Goal: Transaction & Acquisition: Purchase product/service

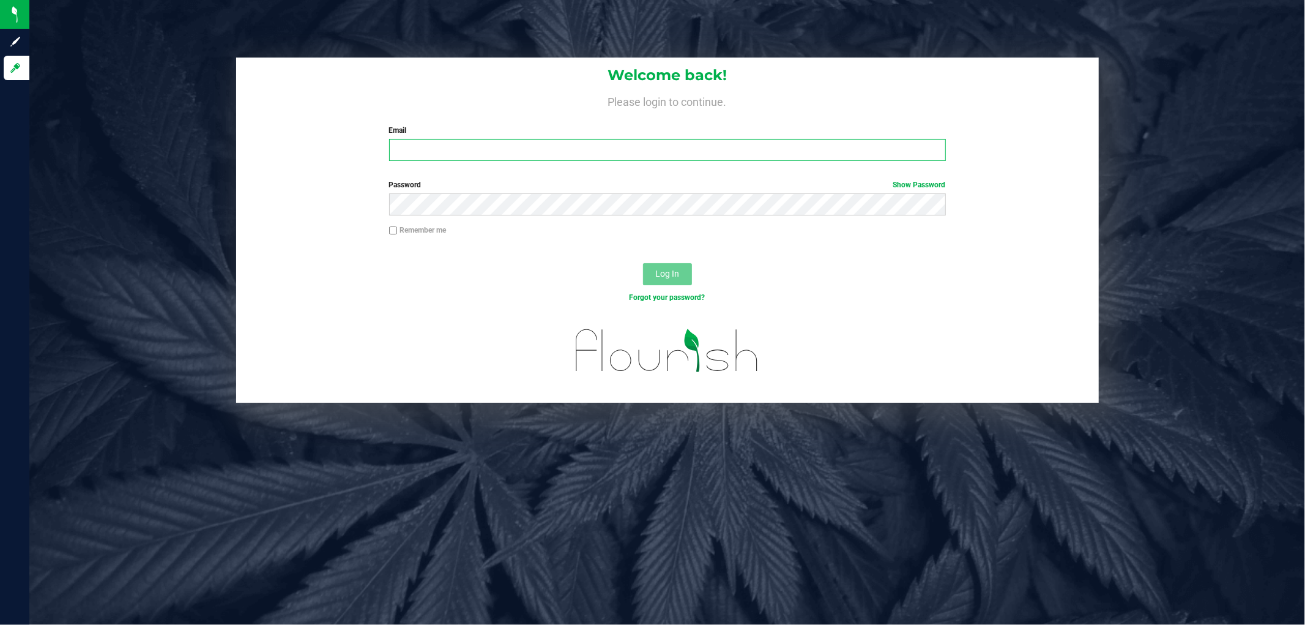
click at [494, 154] on input "Email" at bounding box center [667, 150] width 557 height 22
click at [643, 263] on button "Log In" at bounding box center [667, 274] width 49 height 22
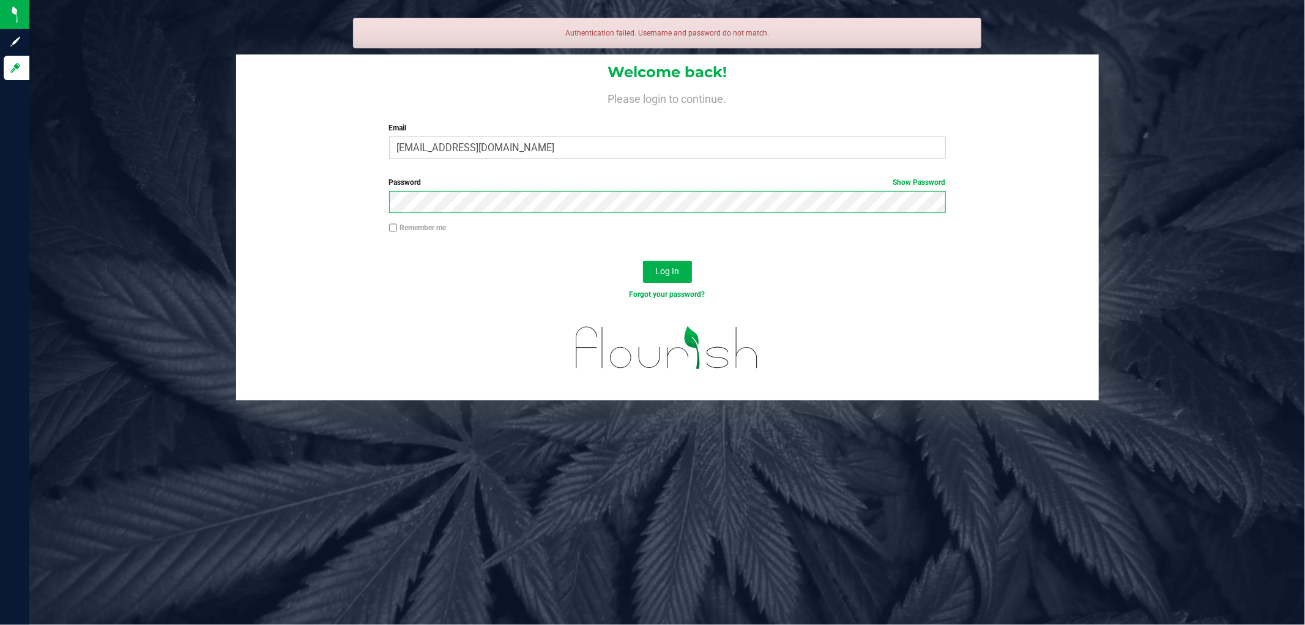
click at [643, 261] on button "Log In" at bounding box center [667, 272] width 49 height 22
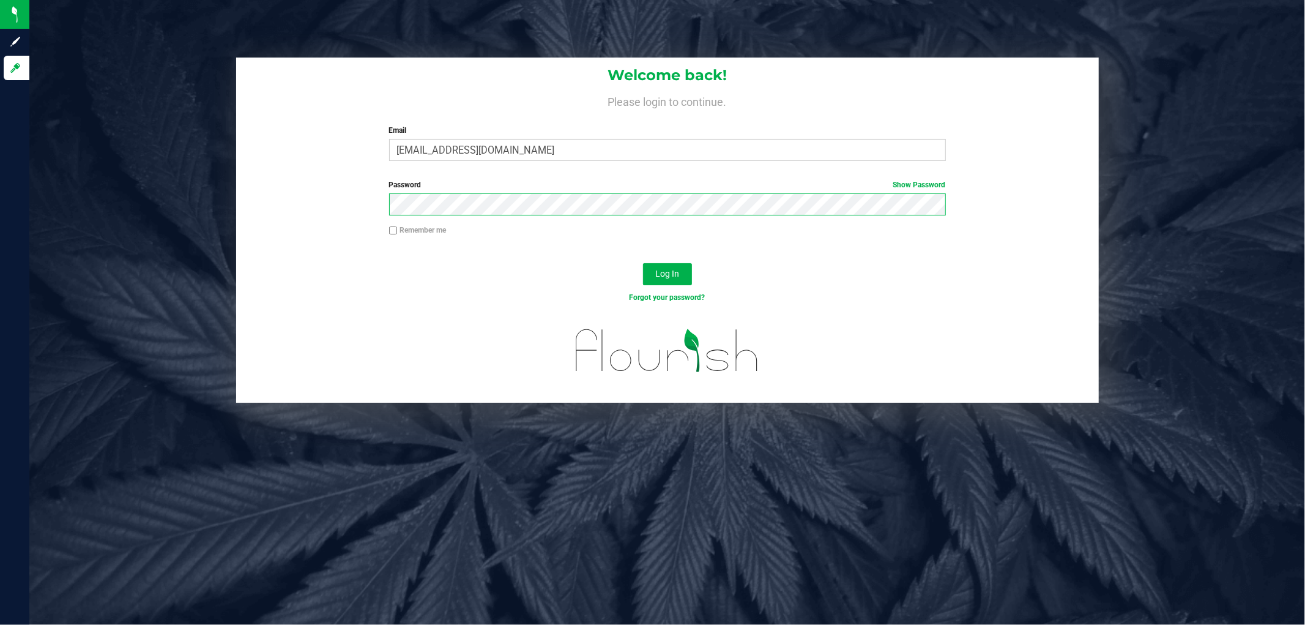
click at [643, 263] on button "Log In" at bounding box center [667, 274] width 49 height 22
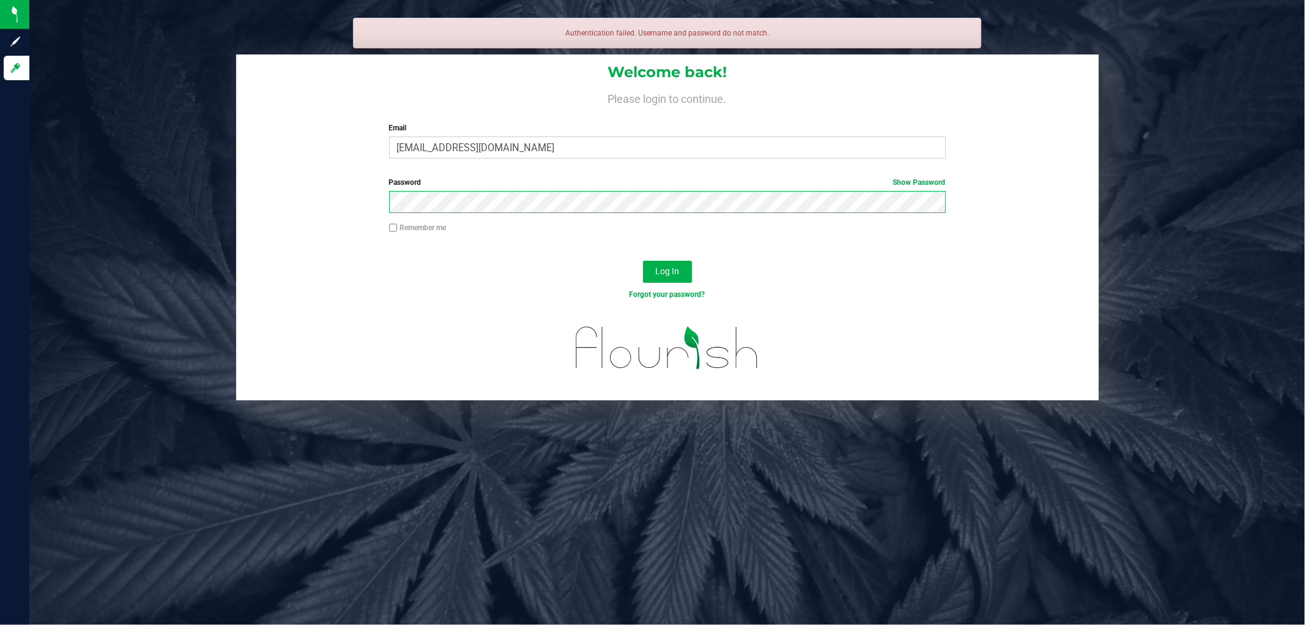
click at [643, 261] on button "Log In" at bounding box center [667, 272] width 49 height 22
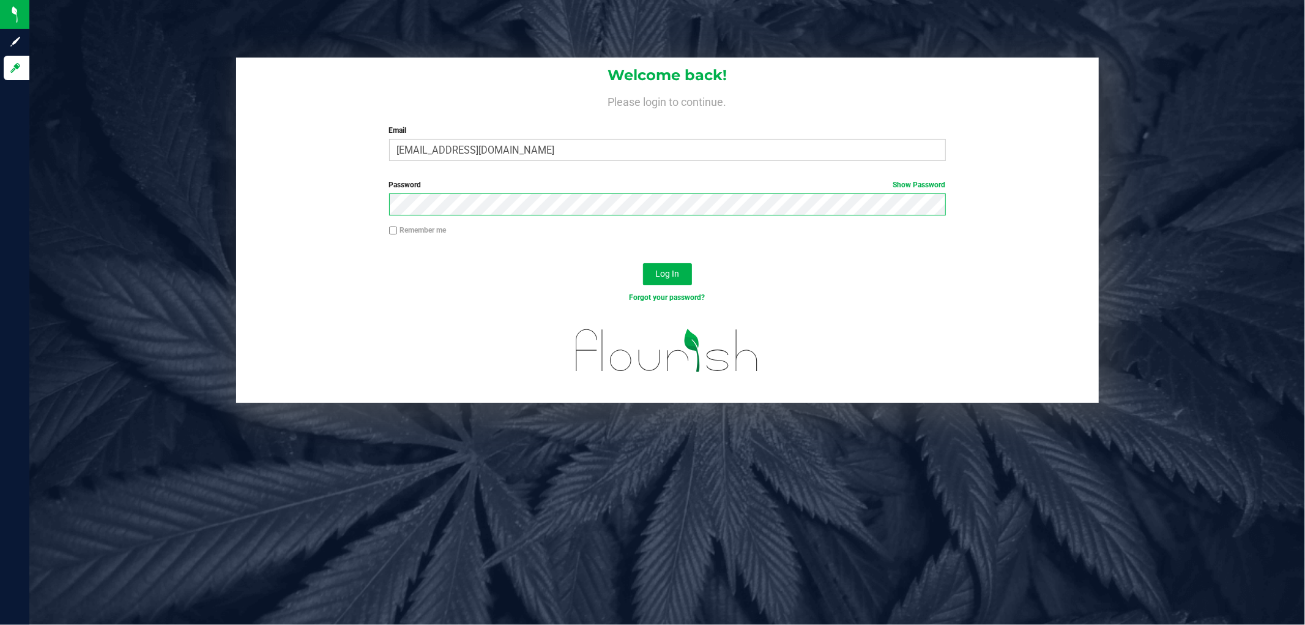
click at [643, 263] on button "Log In" at bounding box center [667, 274] width 49 height 22
click at [904, 184] on link "Show Password" at bounding box center [919, 184] width 53 height 9
click at [643, 263] on button "Log In" at bounding box center [667, 274] width 49 height 22
click at [458, 147] on input "[EMAIL_ADDRESS][DOMAIN_NAME]" at bounding box center [667, 150] width 557 height 22
type input "[EMAIL_ADDRESS][DOMAIN_NAME]"
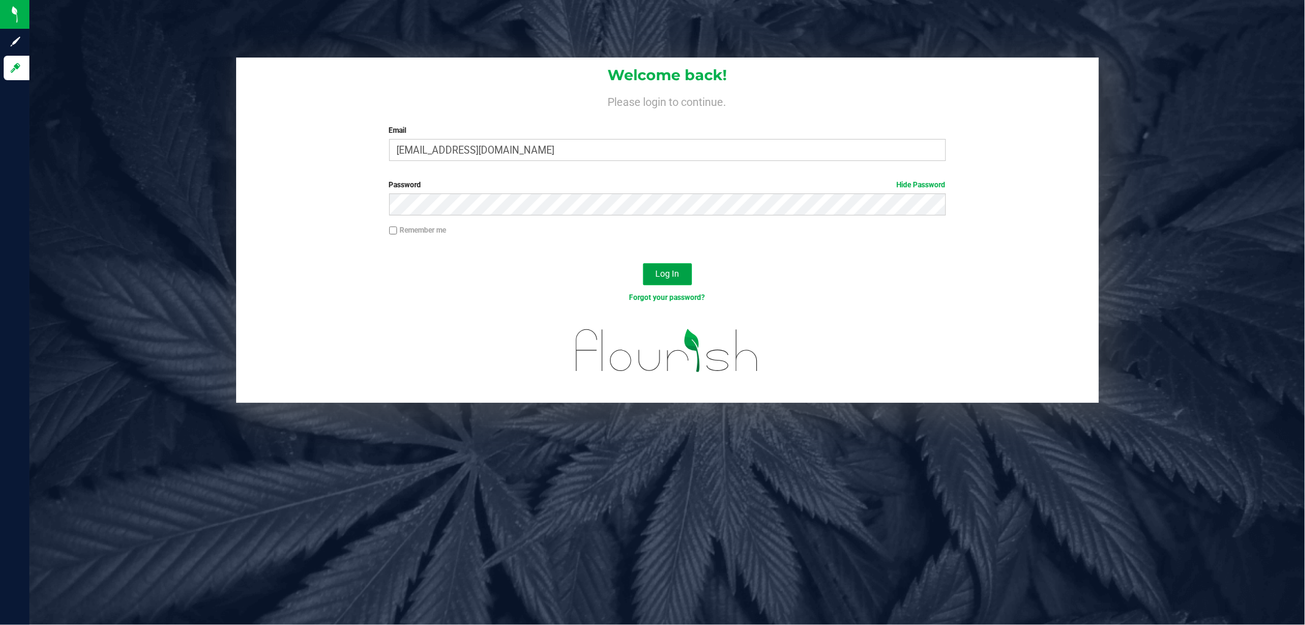
click at [669, 265] on button "Log In" at bounding box center [667, 274] width 49 height 22
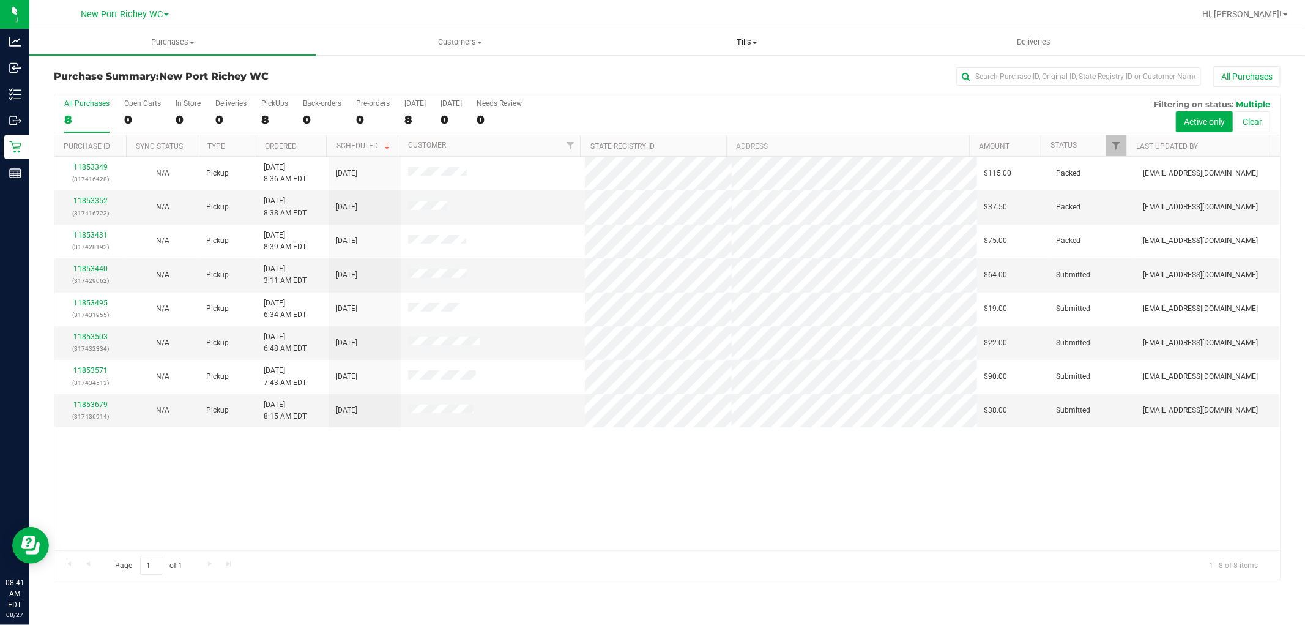
click at [745, 40] on span "Tills" at bounding box center [747, 42] width 286 height 11
click at [651, 69] on span "Manage tills" at bounding box center [644, 74] width 83 height 10
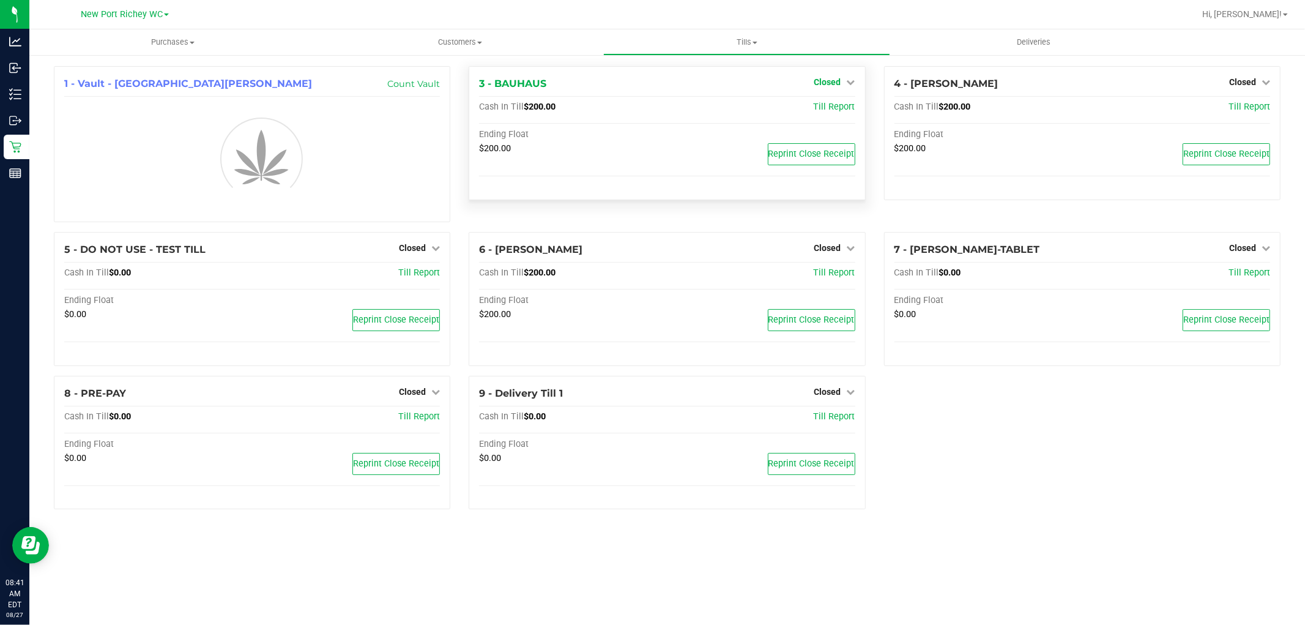
click at [841, 83] on link "Closed" at bounding box center [834, 82] width 41 height 10
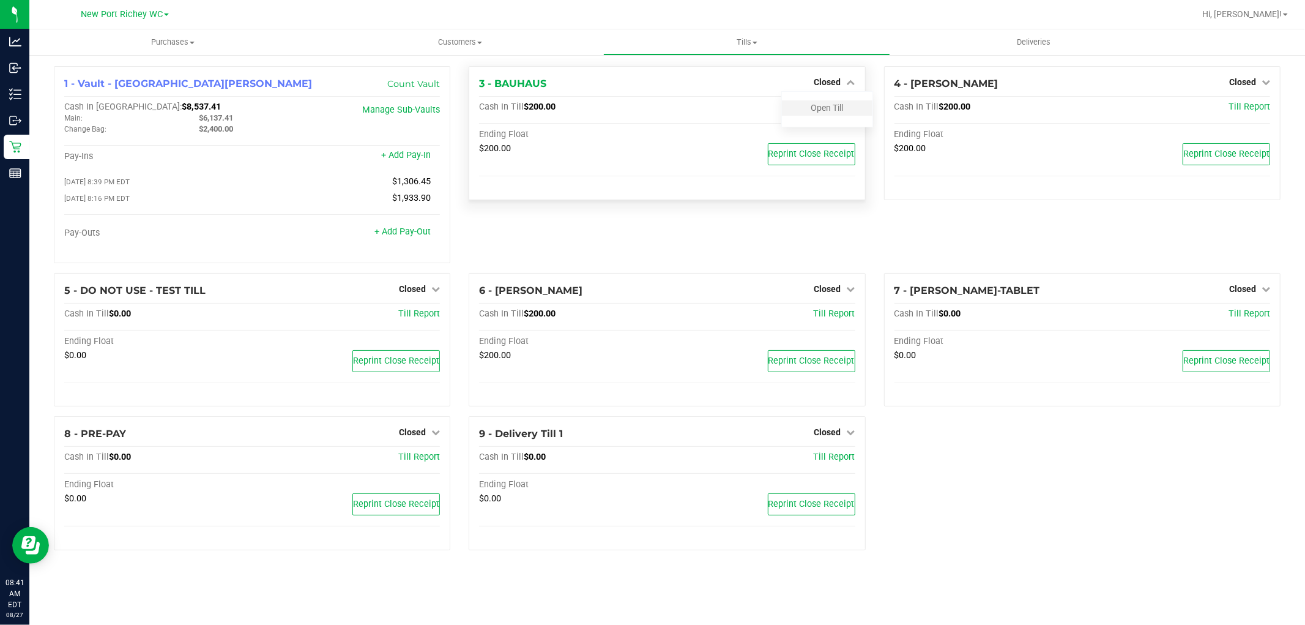
click at [822, 114] on div "Open Till" at bounding box center [827, 107] width 91 height 15
click at [822, 112] on link "Open Till" at bounding box center [827, 108] width 32 height 10
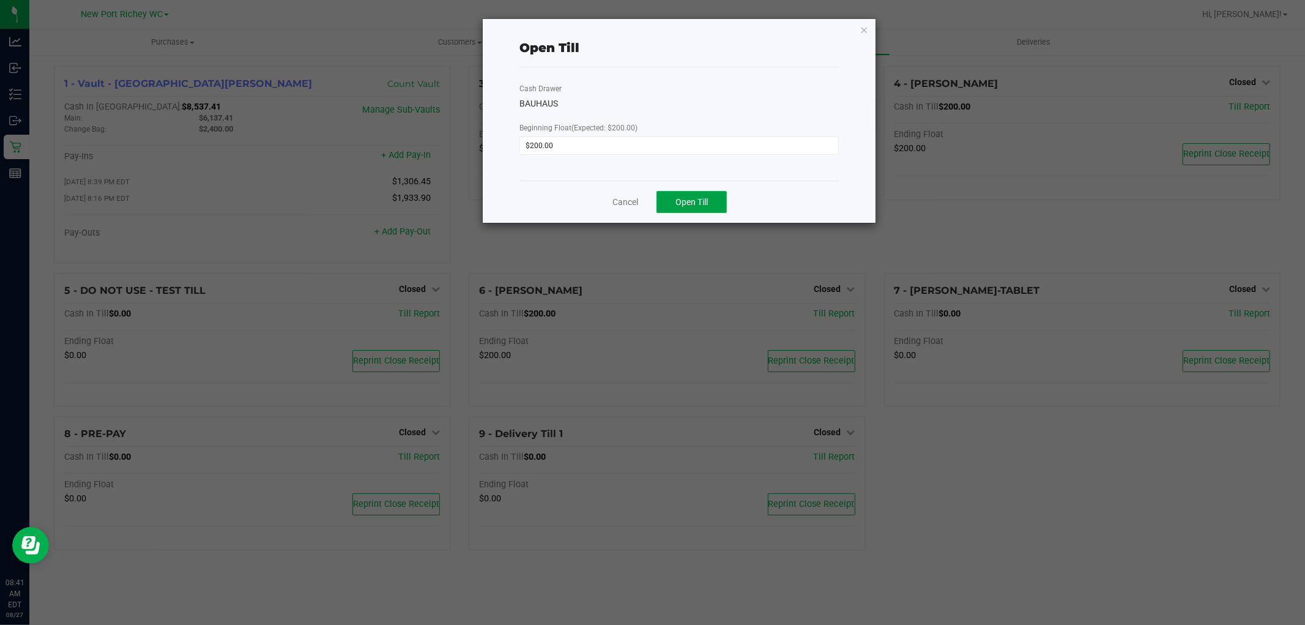
click at [707, 199] on span "Open Till" at bounding box center [691, 202] width 32 height 10
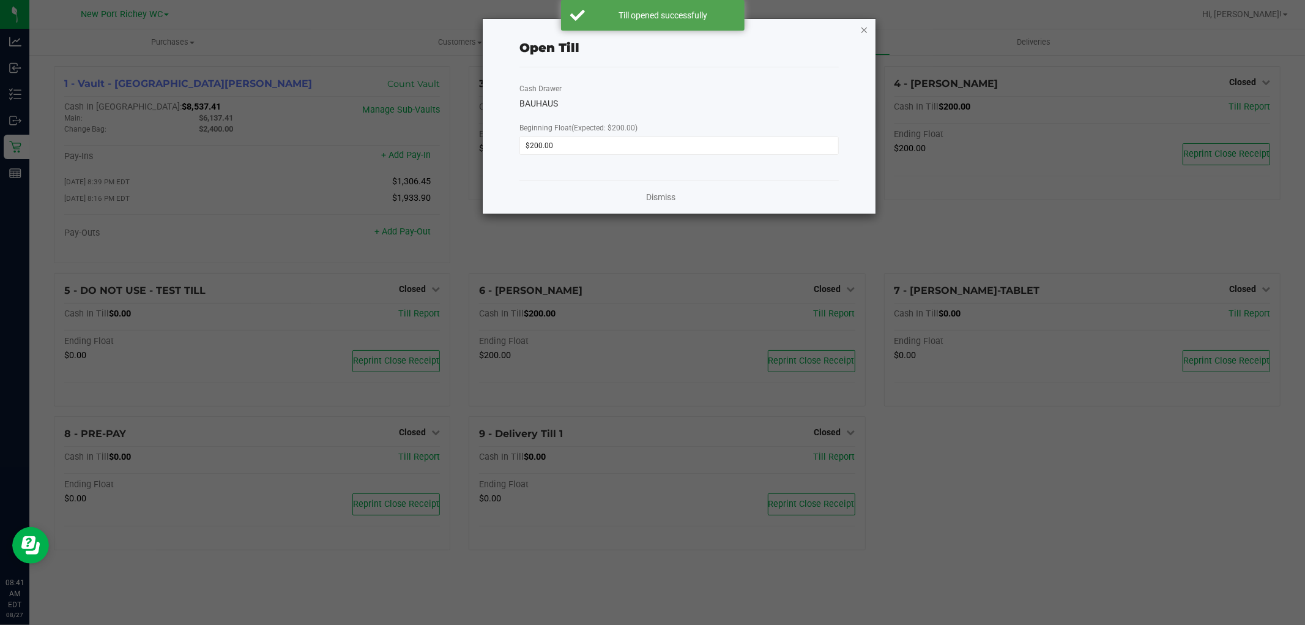
click at [860, 28] on icon "button" at bounding box center [864, 29] width 9 height 15
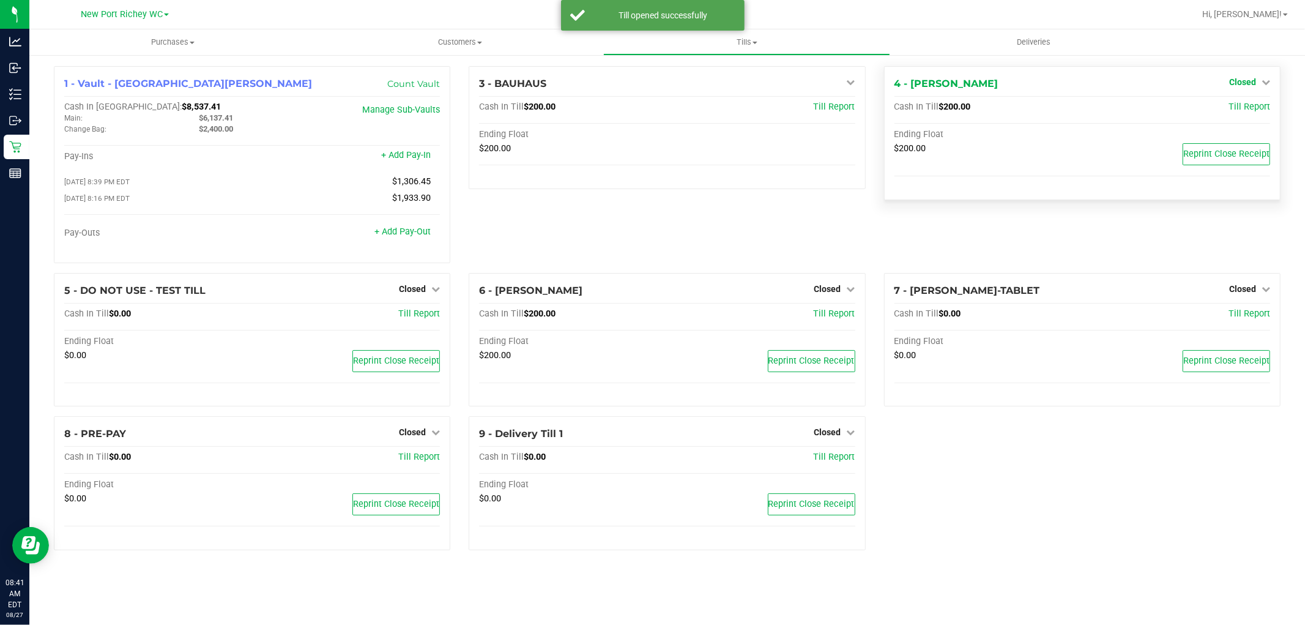
click at [1252, 84] on span "Closed" at bounding box center [1242, 82] width 27 height 10
click at [1230, 108] on link "Open Till" at bounding box center [1242, 108] width 32 height 10
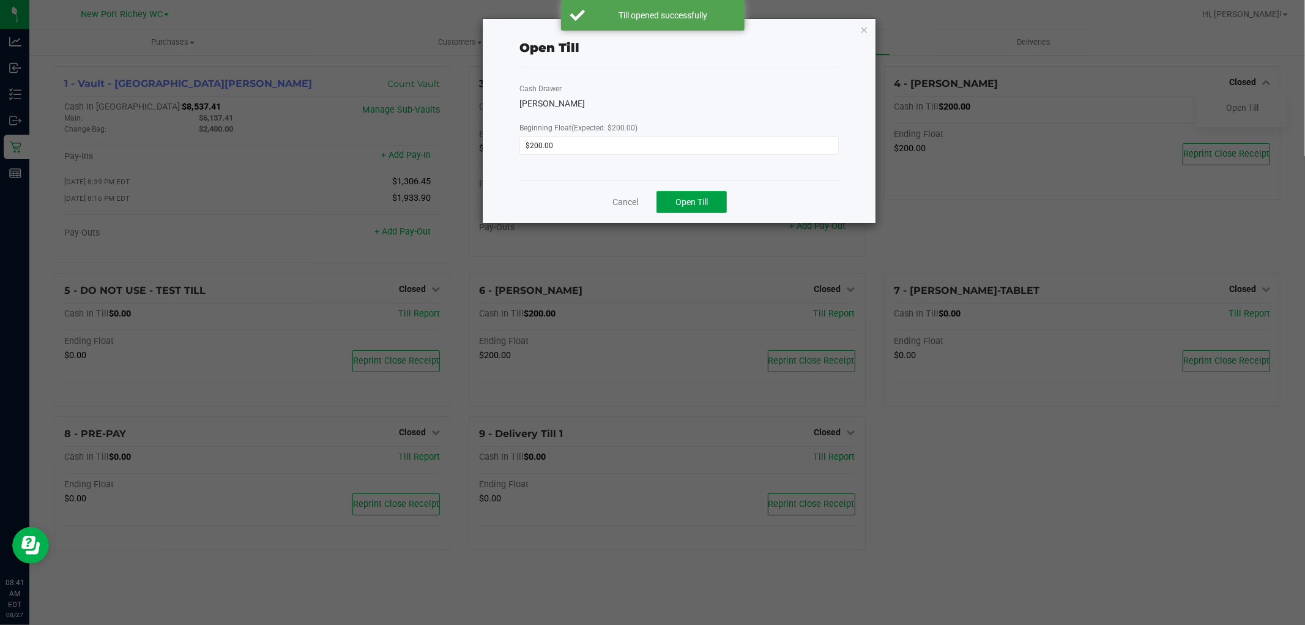
click at [690, 206] on span "Open Till" at bounding box center [691, 202] width 32 height 10
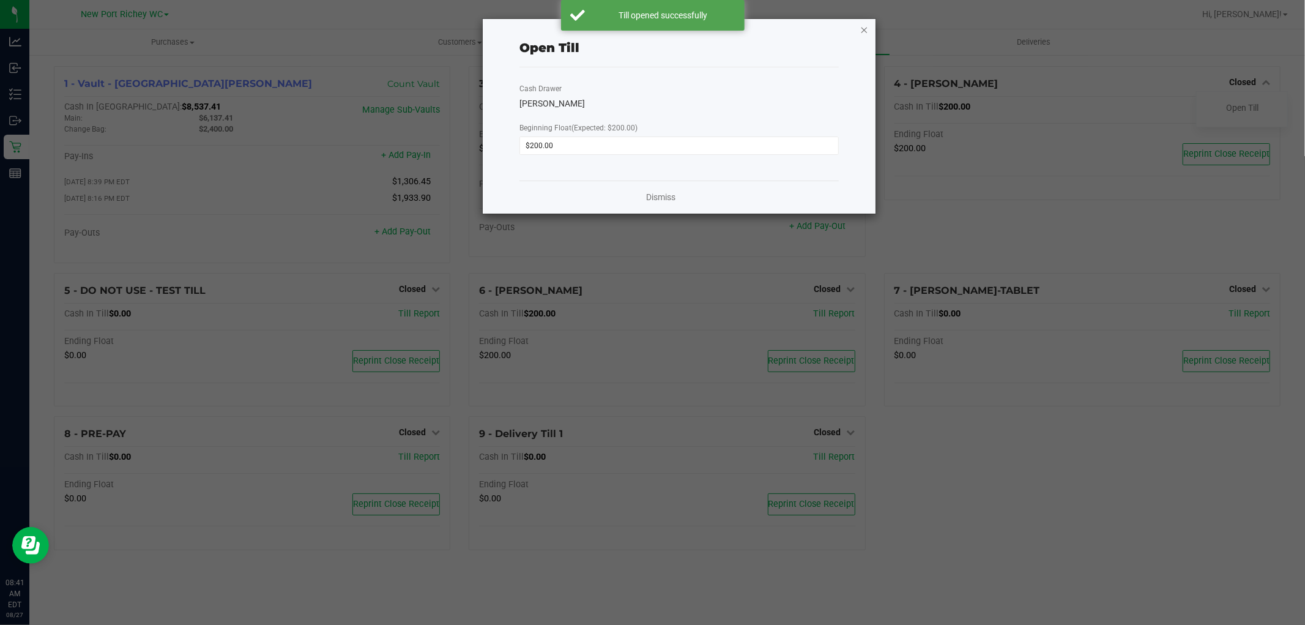
click at [860, 27] on icon "button" at bounding box center [864, 29] width 9 height 15
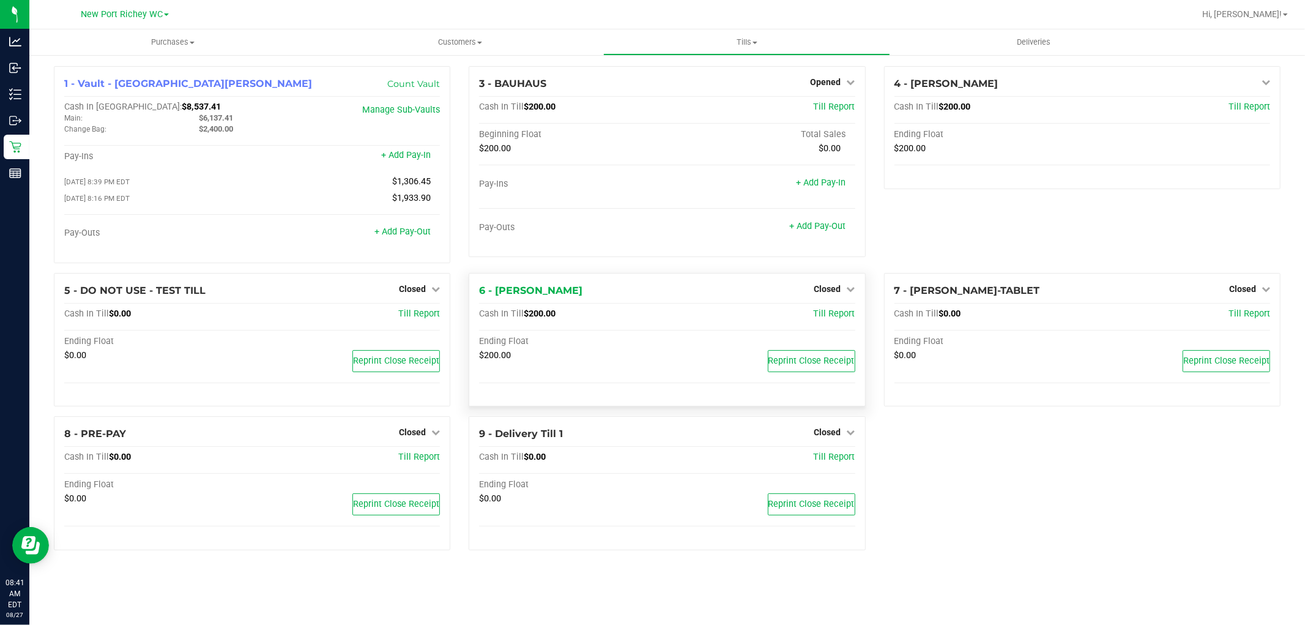
click at [826, 283] on div "6 - [PERSON_NAME] Closed Open Till Cash In Till $200.00 Till Report Ending Floa…" at bounding box center [667, 340] width 396 height 134
click at [827, 286] on span "Closed" at bounding box center [827, 289] width 27 height 10
click at [826, 319] on link "Open Till" at bounding box center [827, 314] width 32 height 10
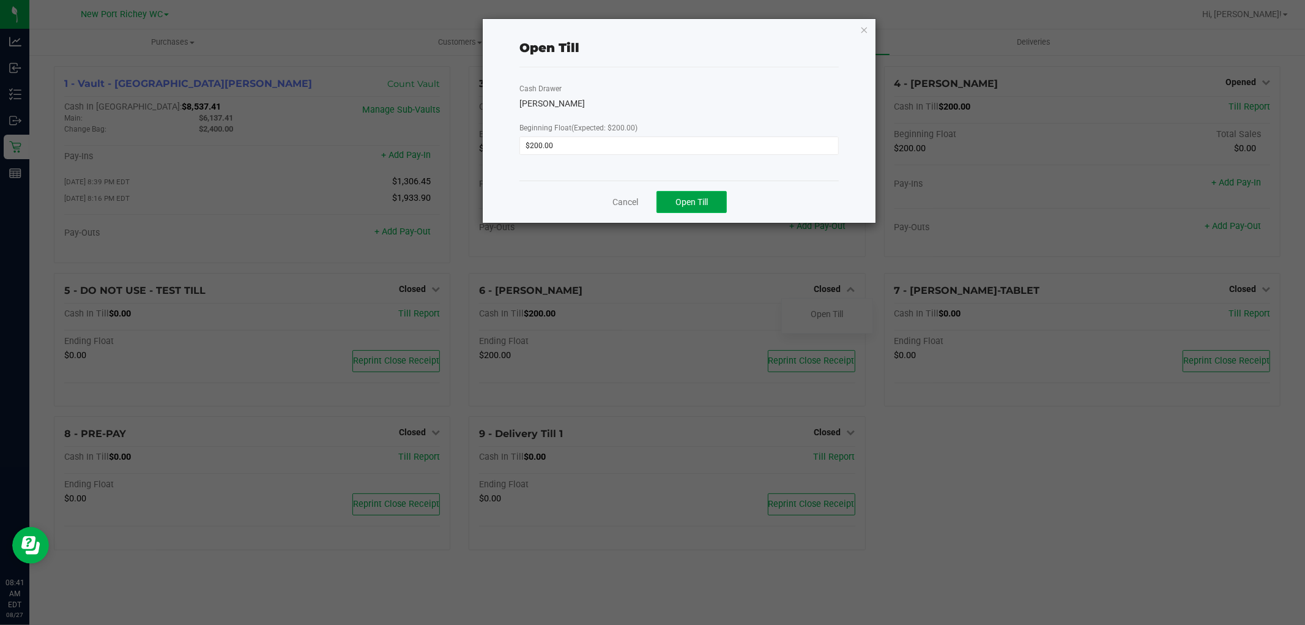
click at [700, 209] on button "Open Till" at bounding box center [691, 202] width 70 height 22
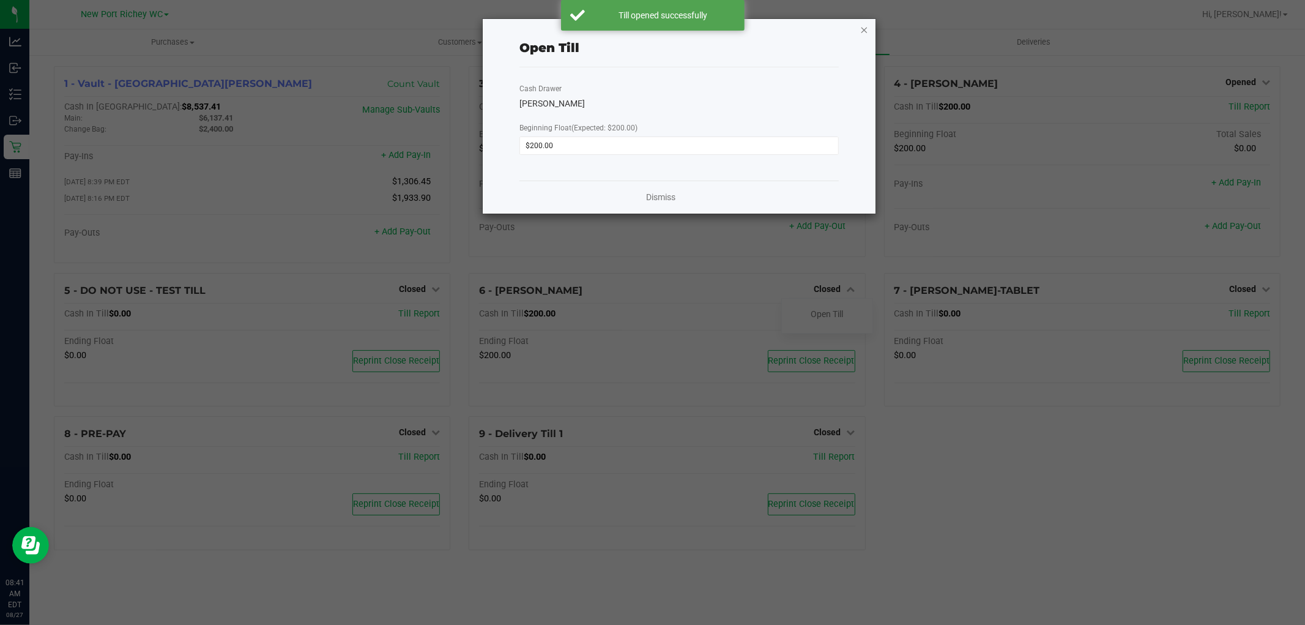
click at [861, 31] on icon "button" at bounding box center [864, 29] width 9 height 15
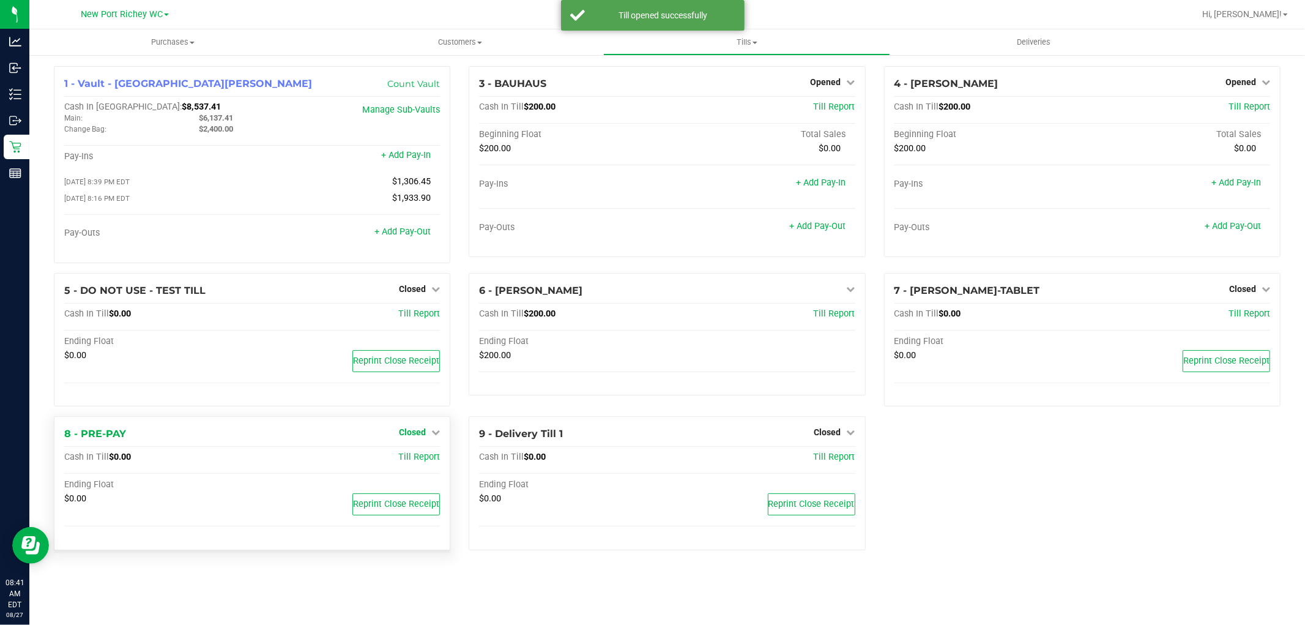
click at [425, 433] on span "Closed" at bounding box center [412, 432] width 27 height 10
click at [409, 469] on div "1 - Vault - New Port [PERSON_NAME] Count Vault Cash In Vault: $8,537.41 Main: $…" at bounding box center [667, 313] width 1245 height 494
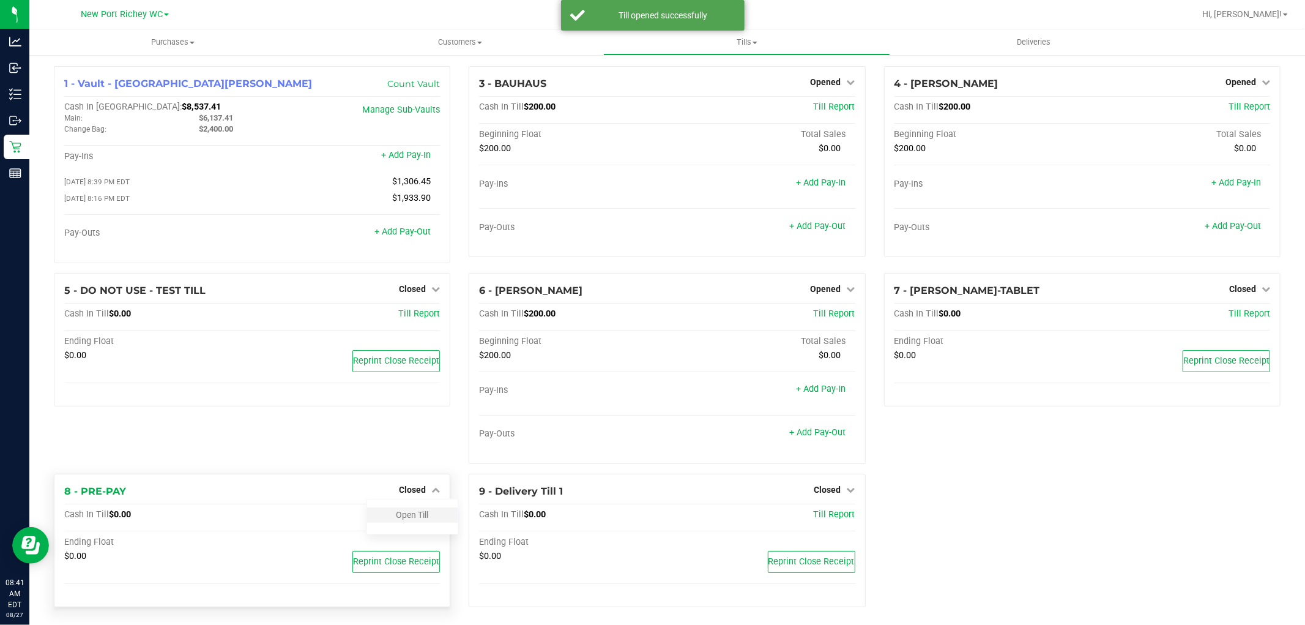
click at [402, 522] on div "Open Till" at bounding box center [412, 514] width 91 height 15
click at [409, 516] on link "Open Till" at bounding box center [412, 515] width 32 height 10
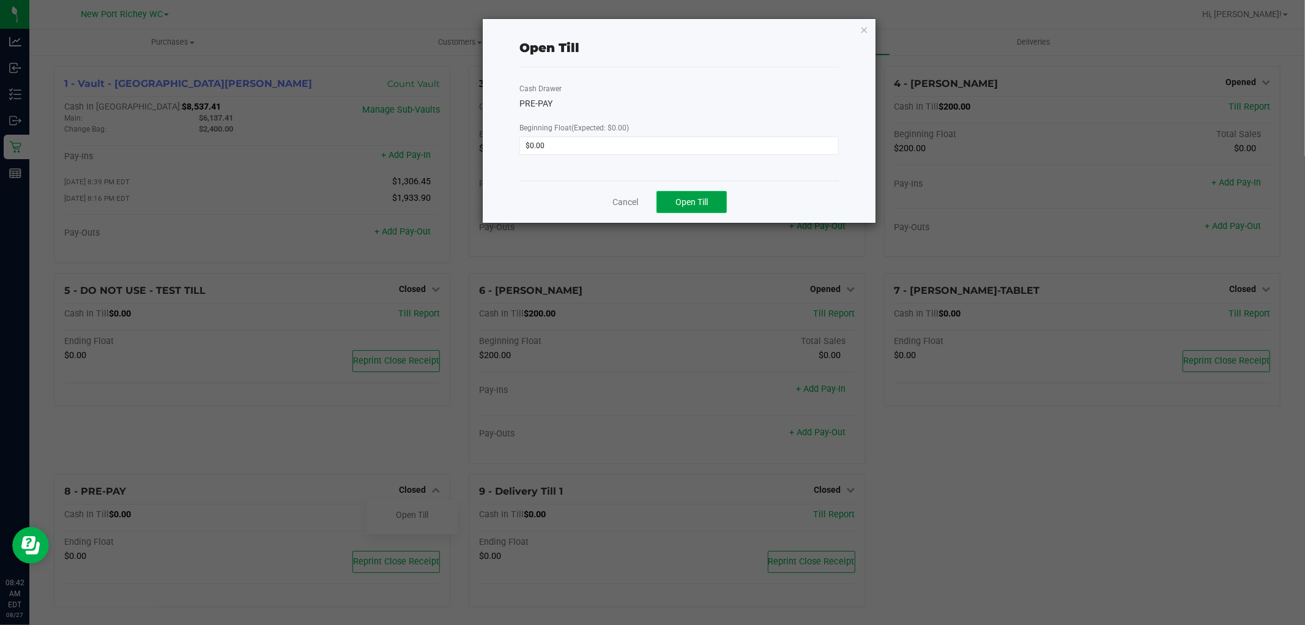
click at [675, 204] on span "Open Till" at bounding box center [691, 202] width 32 height 10
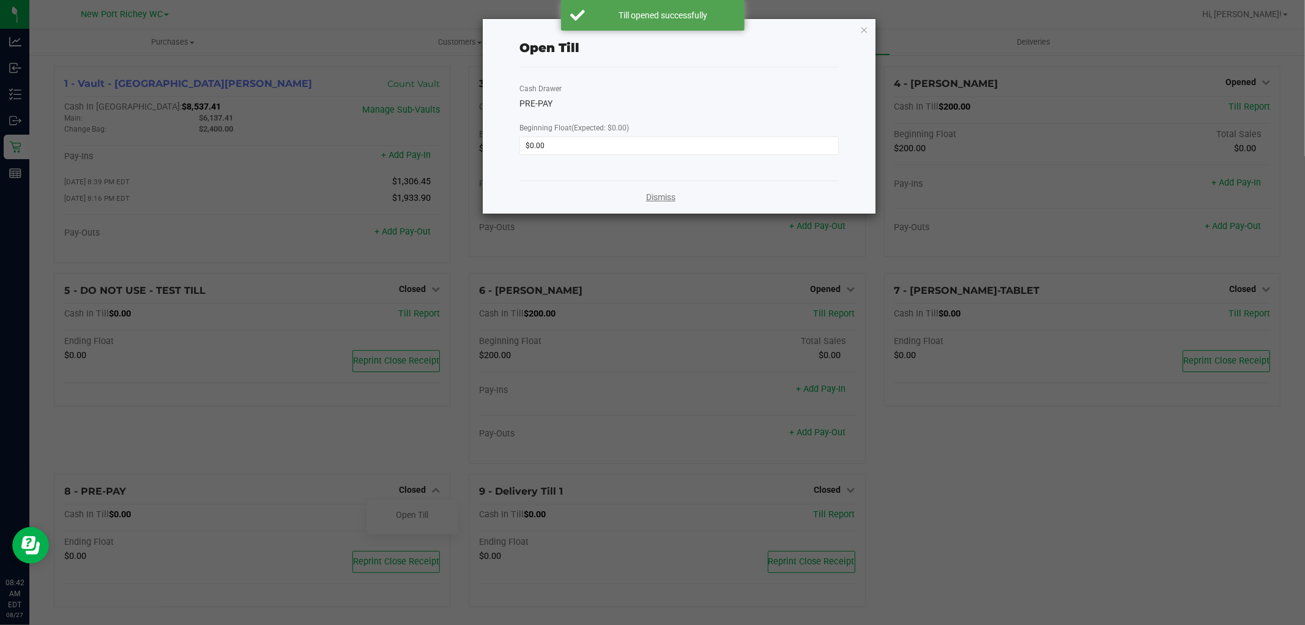
click at [666, 204] on link "Dismiss" at bounding box center [660, 197] width 29 height 13
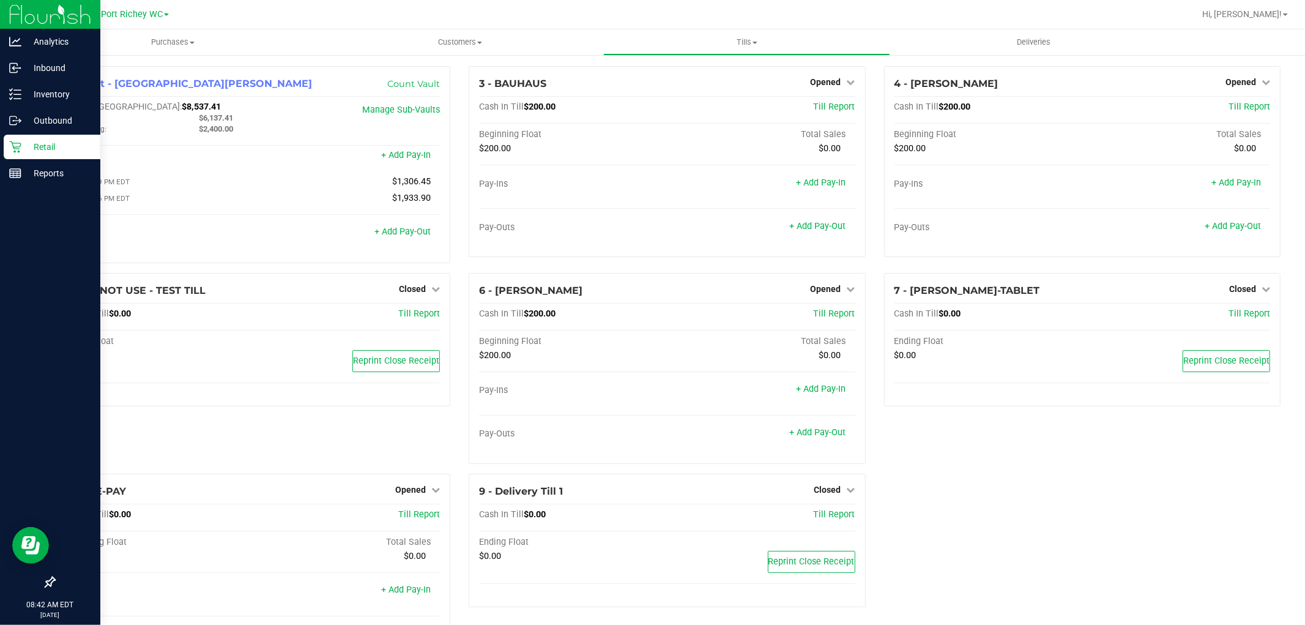
click at [37, 141] on p "Retail" at bounding box center [57, 146] width 73 height 15
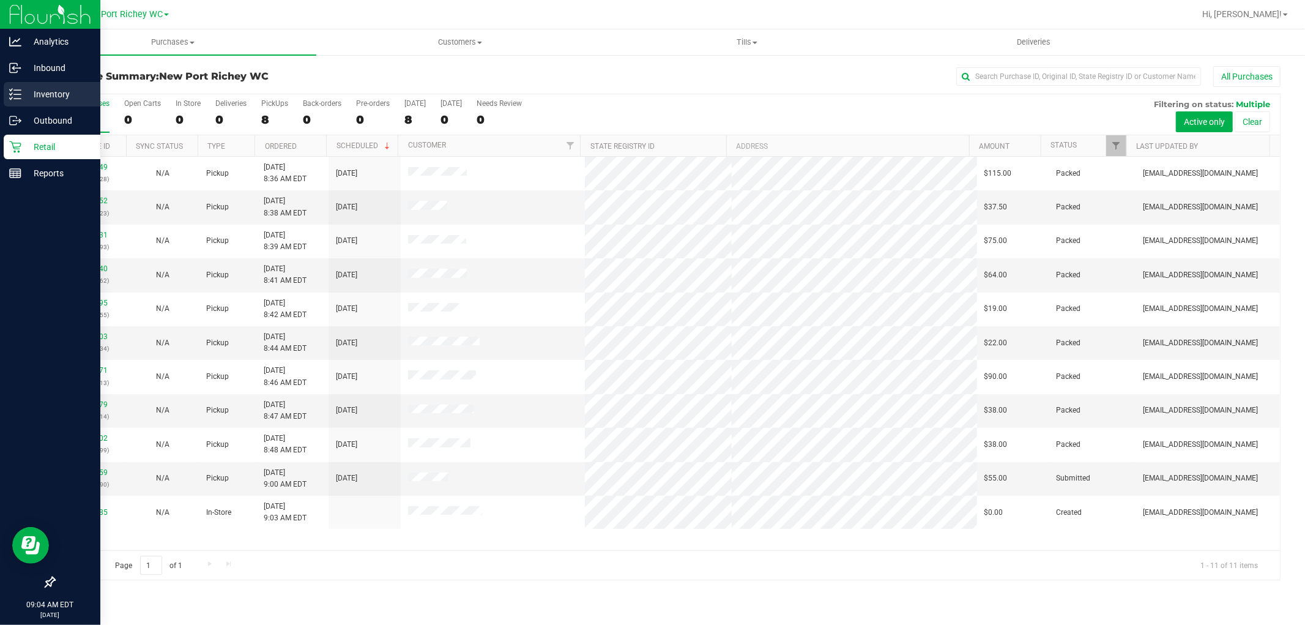
click at [46, 94] on p "Inventory" at bounding box center [57, 94] width 73 height 15
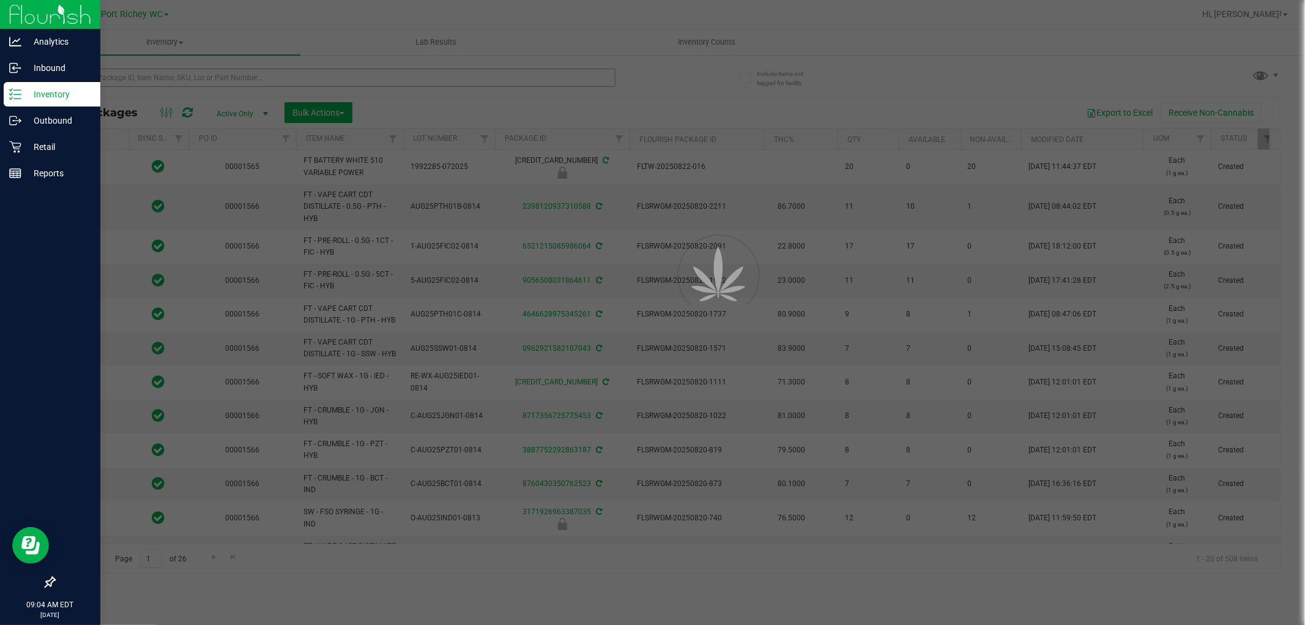
click at [259, 75] on div at bounding box center [652, 312] width 1305 height 625
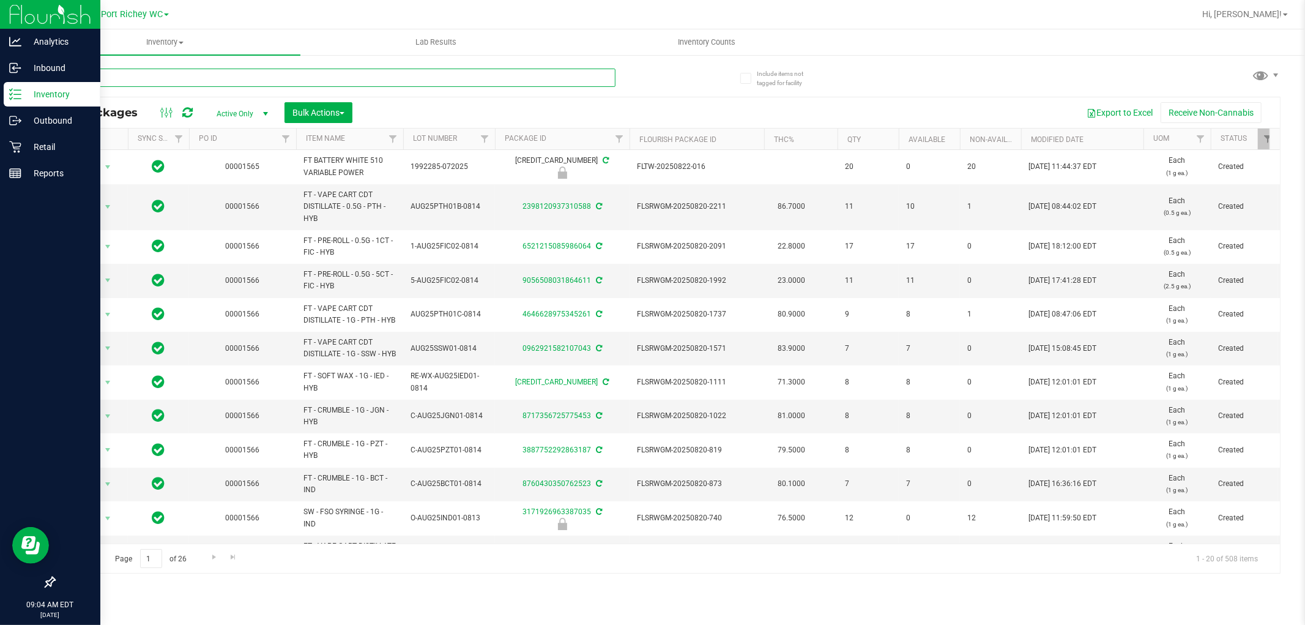
click at [259, 75] on input "text" at bounding box center [335, 78] width 562 height 18
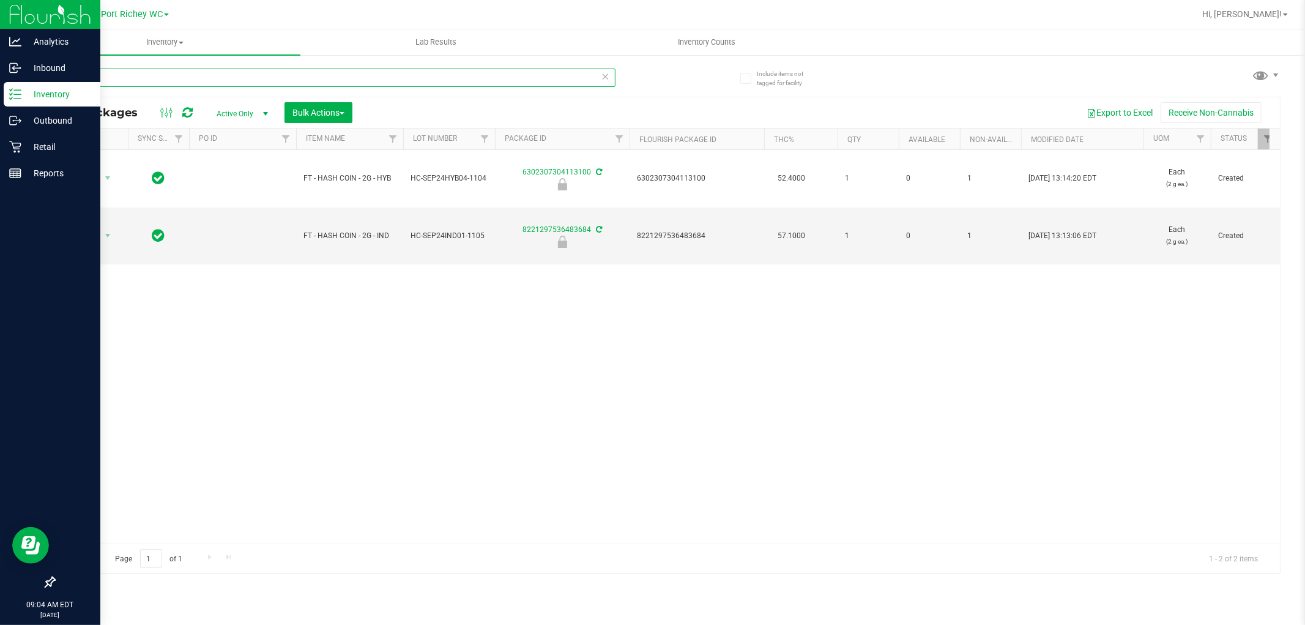
type input "hash"
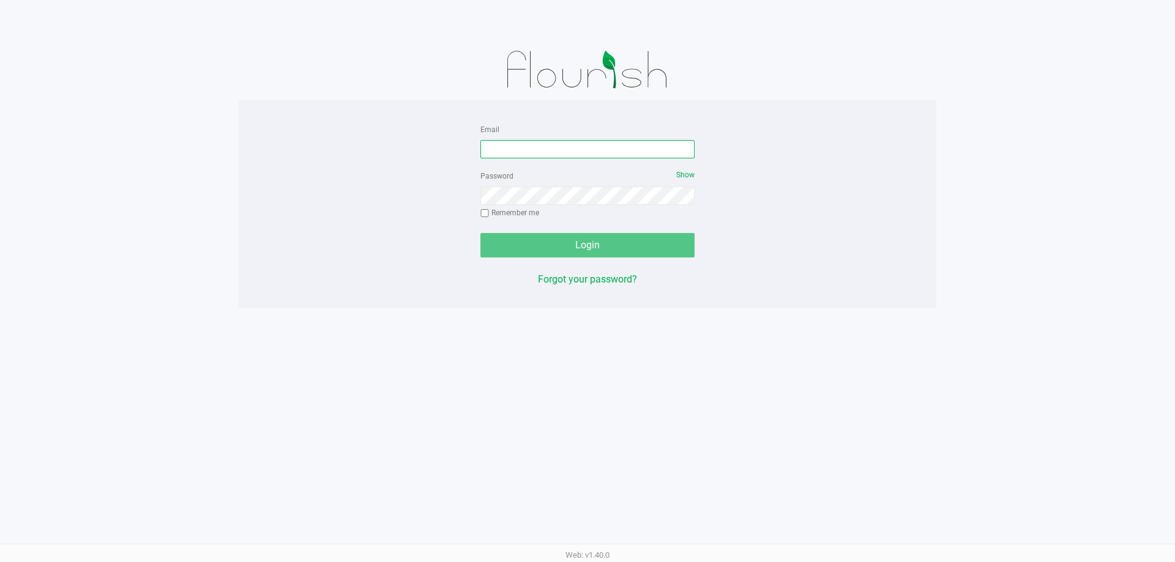
click at [555, 146] on input "Email" at bounding box center [587, 149] width 214 height 18
type input "[EMAIL_ADDRESS][DOMAIN_NAME]"
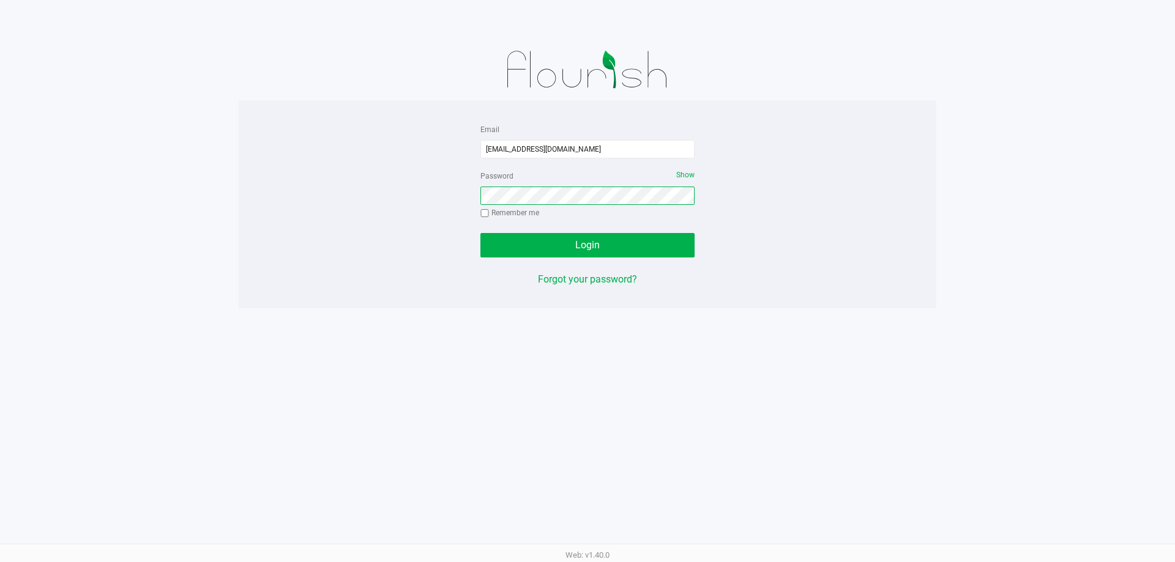
click at [480, 233] on button "Login" at bounding box center [587, 245] width 214 height 24
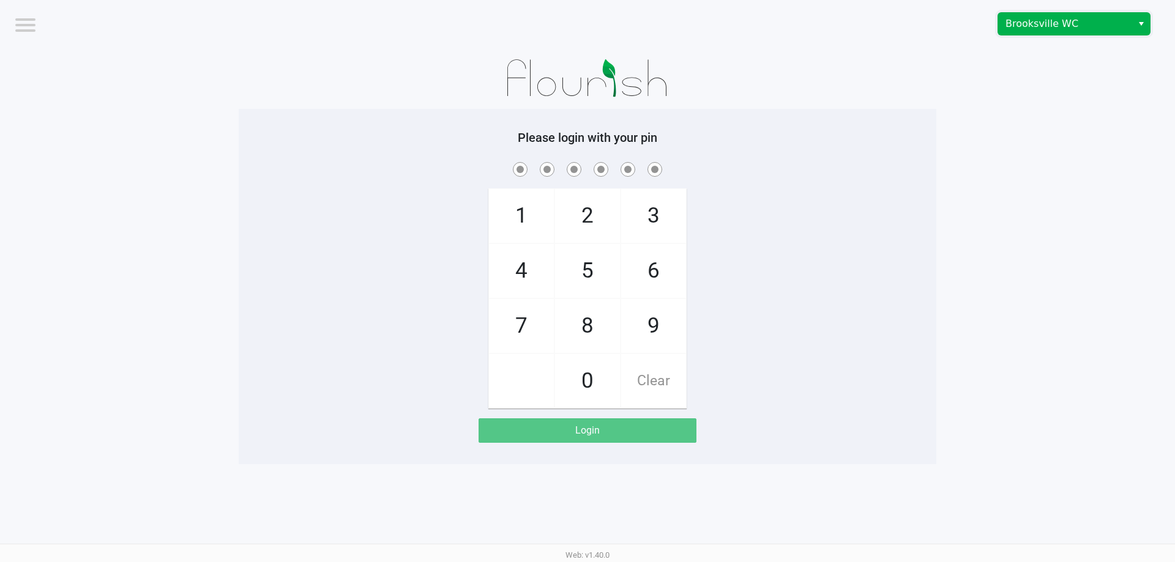
click at [1101, 28] on span "Brooksville WC" at bounding box center [1064, 24] width 119 height 15
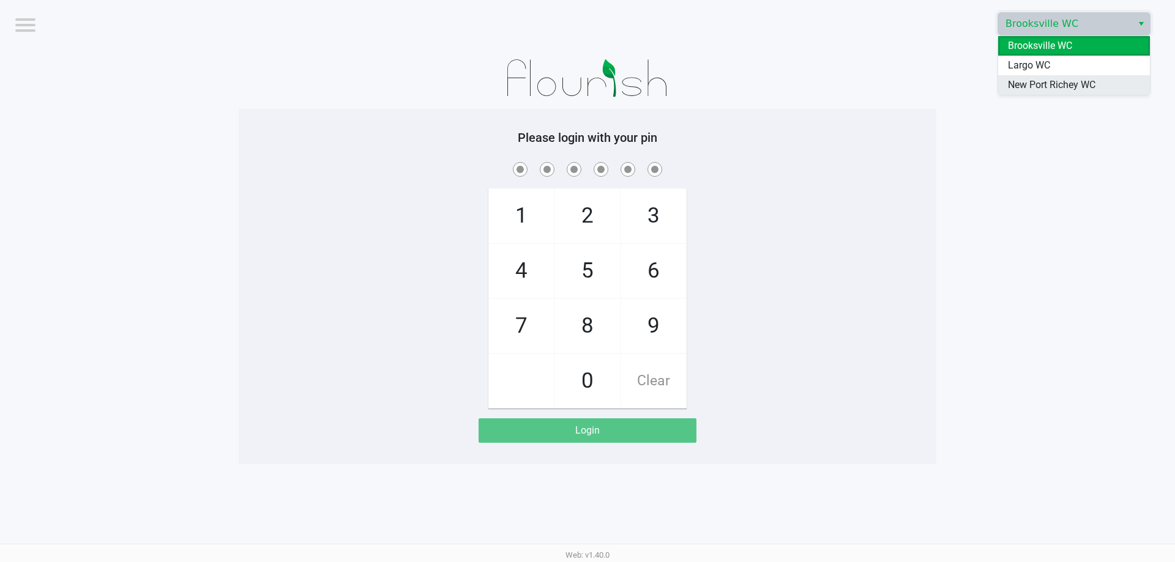
click at [1043, 87] on span "New Port Richey WC" at bounding box center [1051, 85] width 87 height 15
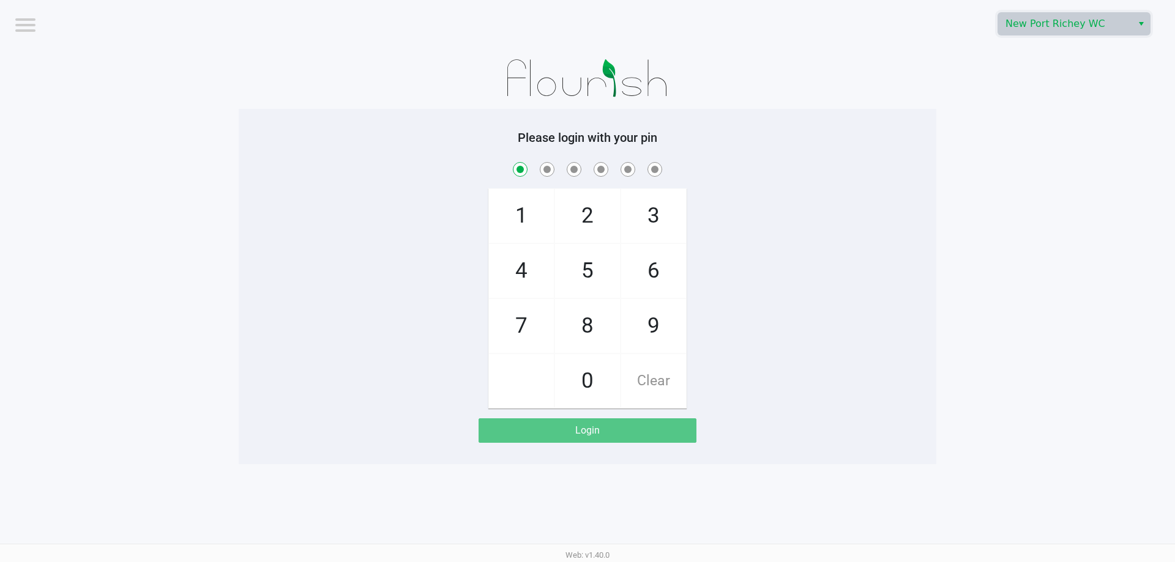
checkbox input "true"
checkbox input "false"
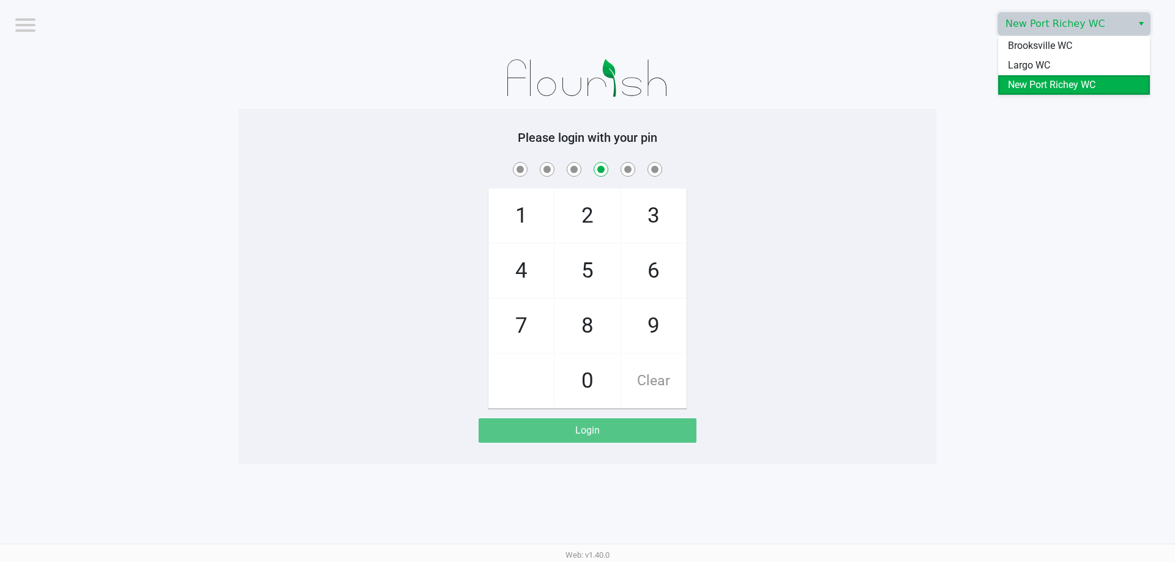
checkbox input "false"
checkbox input "true"
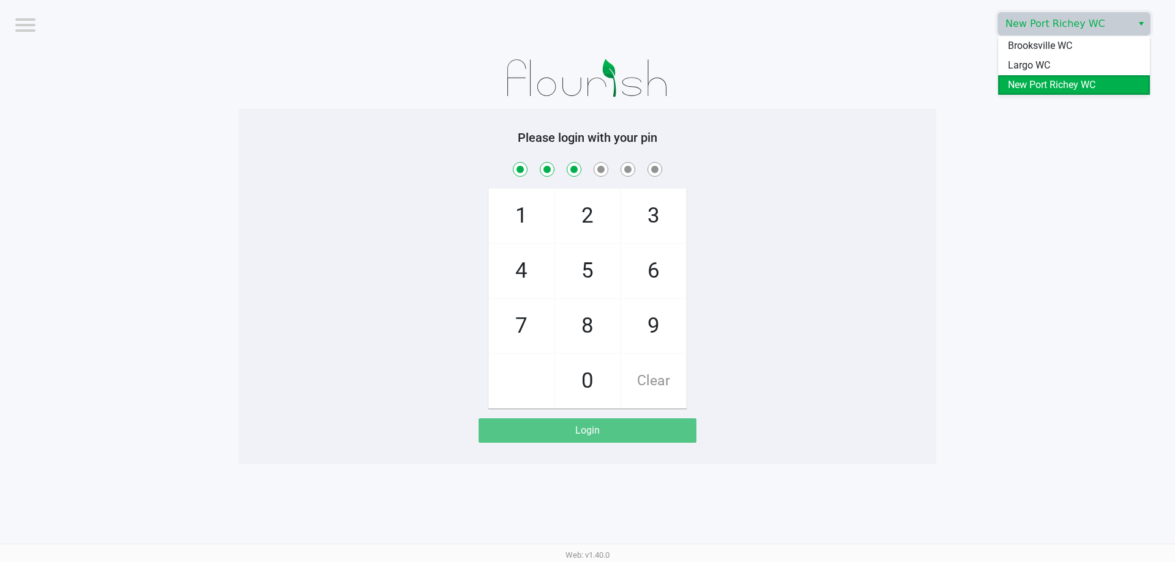
checkbox input "true"
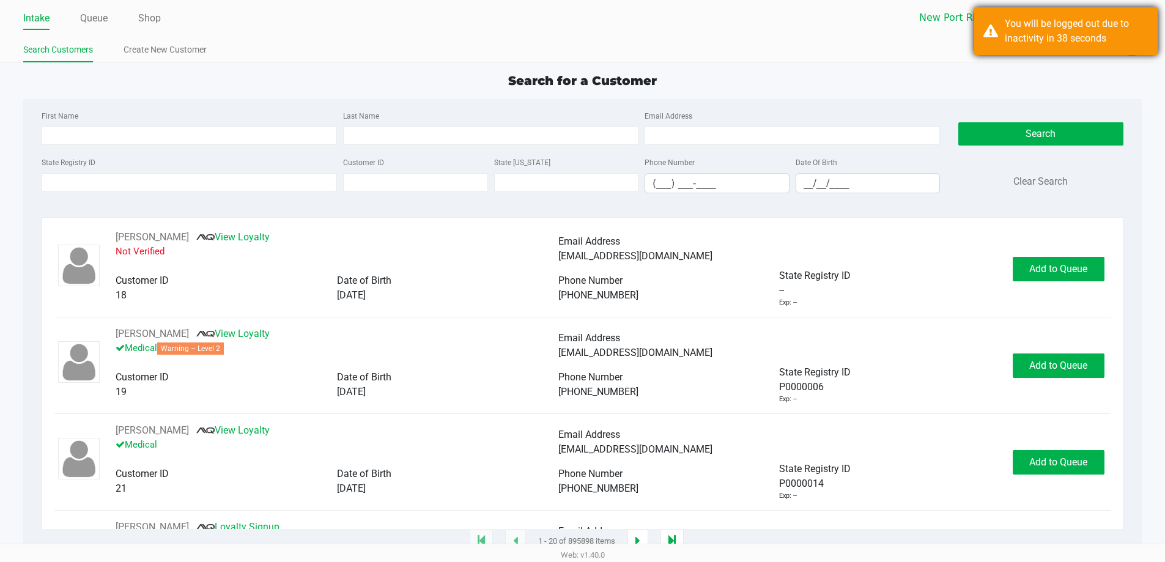
click at [1021, 42] on div "You will be logged out due to inactivity in 38 seconds" at bounding box center [1077, 31] width 144 height 29
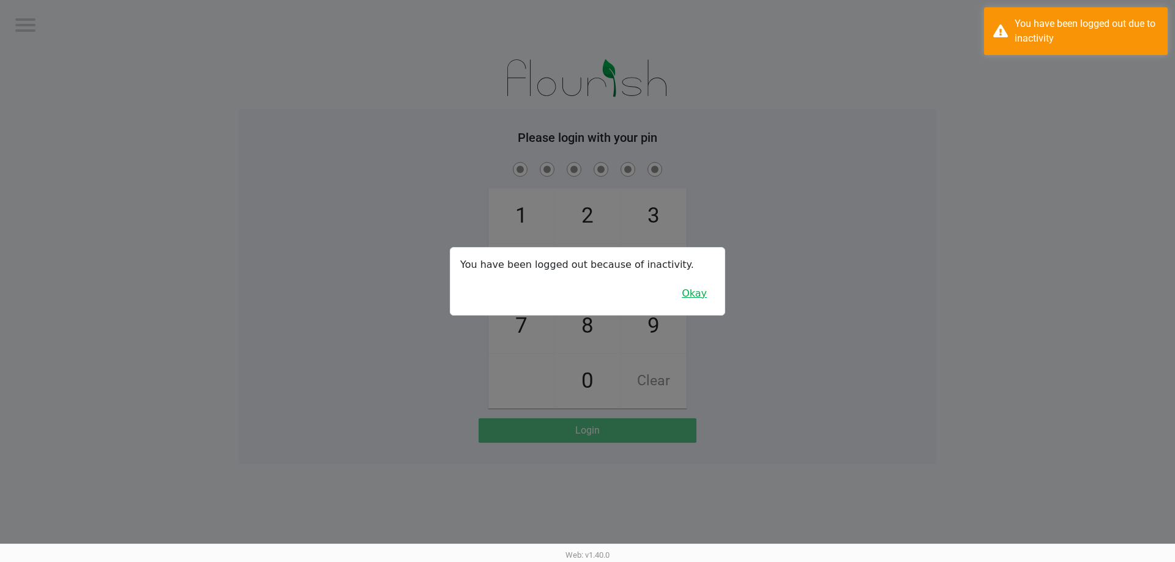
click at [694, 292] on button "Okay" at bounding box center [694, 293] width 41 height 23
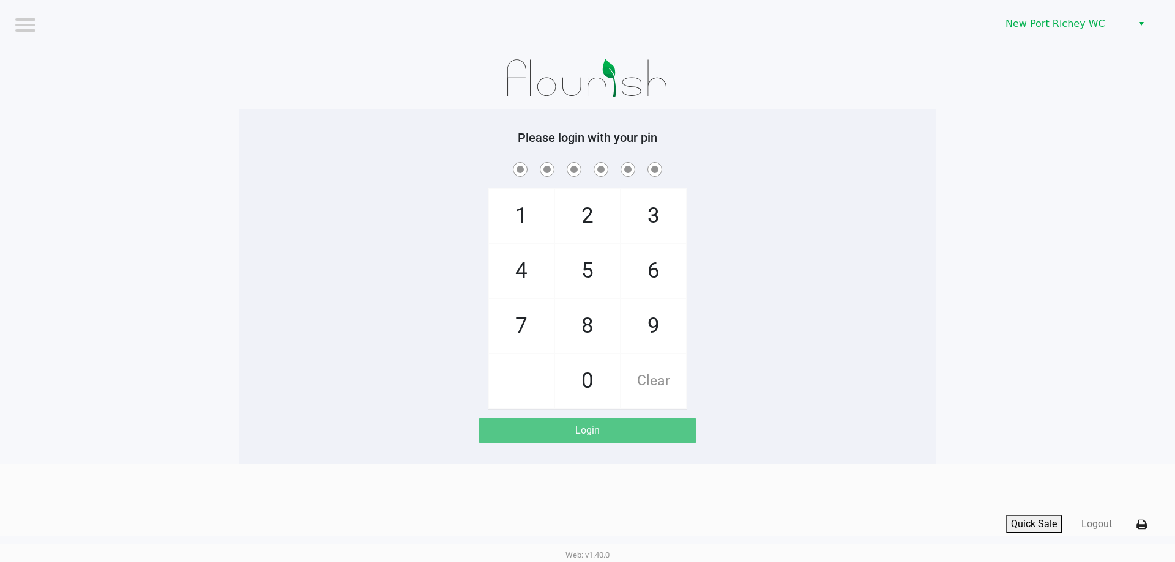
click at [730, 291] on div "1 4 7 2 5 8 0 3 6 9 Clear" at bounding box center [587, 284] width 697 height 249
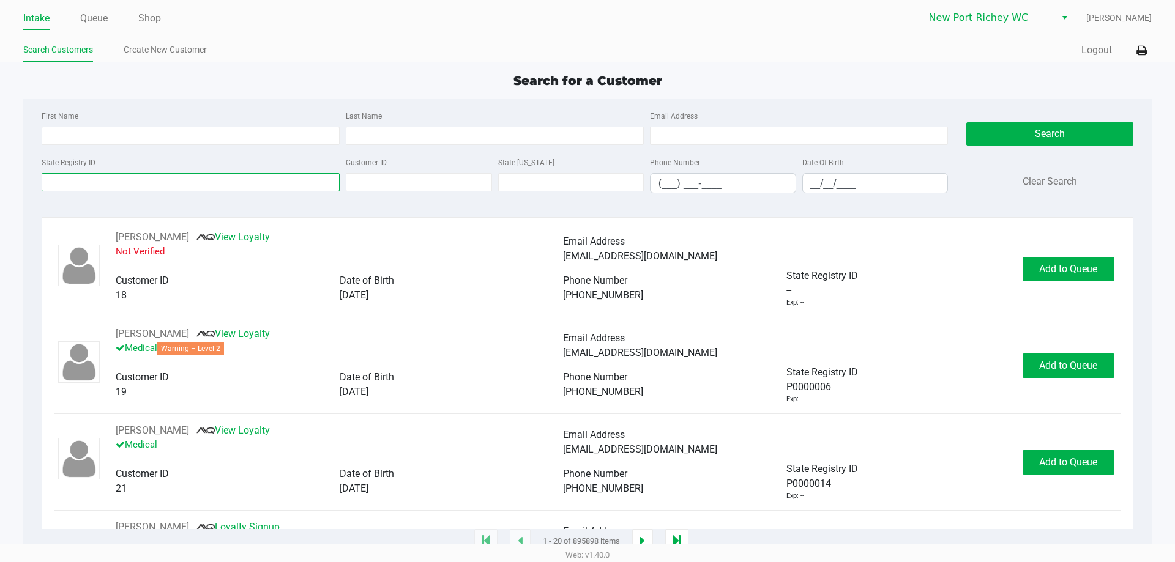
click at [185, 186] on input "State Registry ID" at bounding box center [191, 182] width 298 height 18
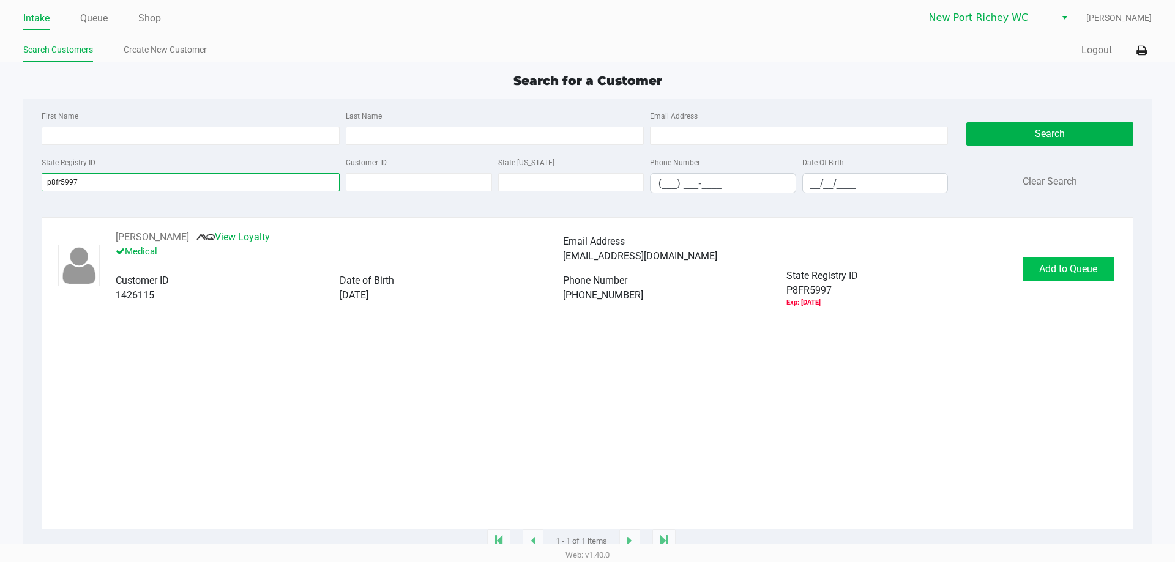
type input "p8fr5997"
click at [1090, 270] on span "Add to Queue" at bounding box center [1068, 269] width 58 height 12
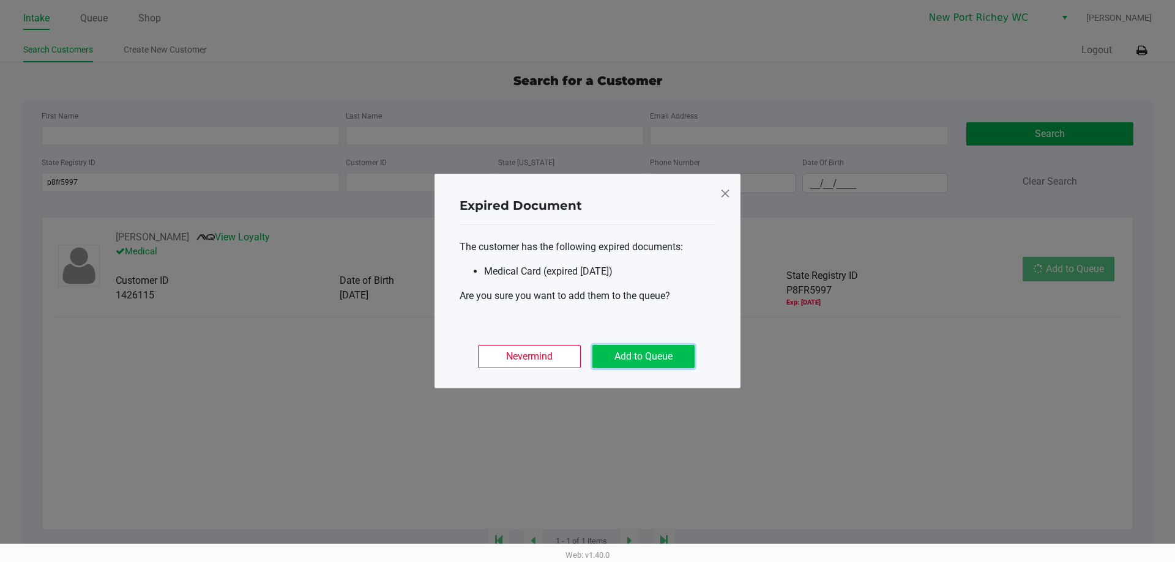
click at [659, 360] on button "Add to Queue" at bounding box center [643, 356] width 102 height 23
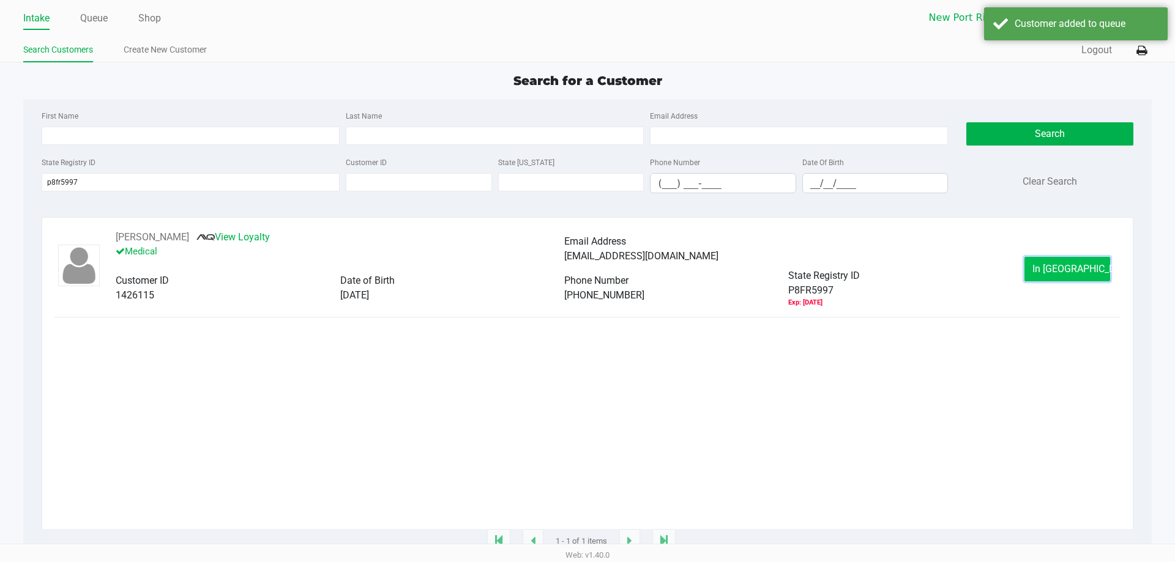
click at [1053, 274] on span "In Queue" at bounding box center [1083, 269] width 103 height 12
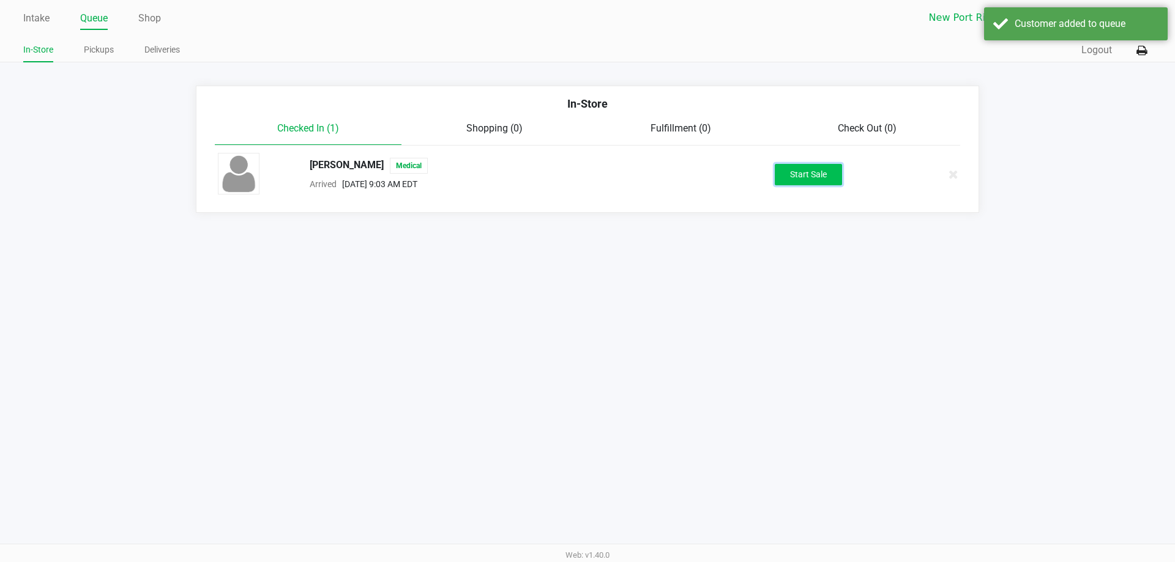
click at [801, 177] on button "Start Sale" at bounding box center [807, 174] width 67 height 21
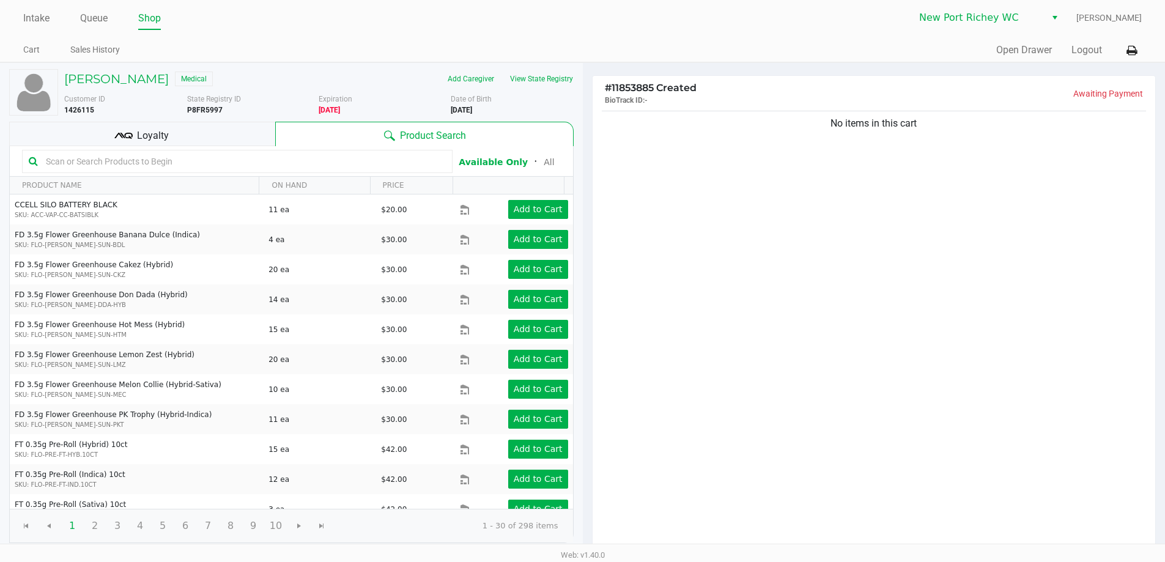
click at [228, 135] on div "Loyalty" at bounding box center [142, 134] width 266 height 24
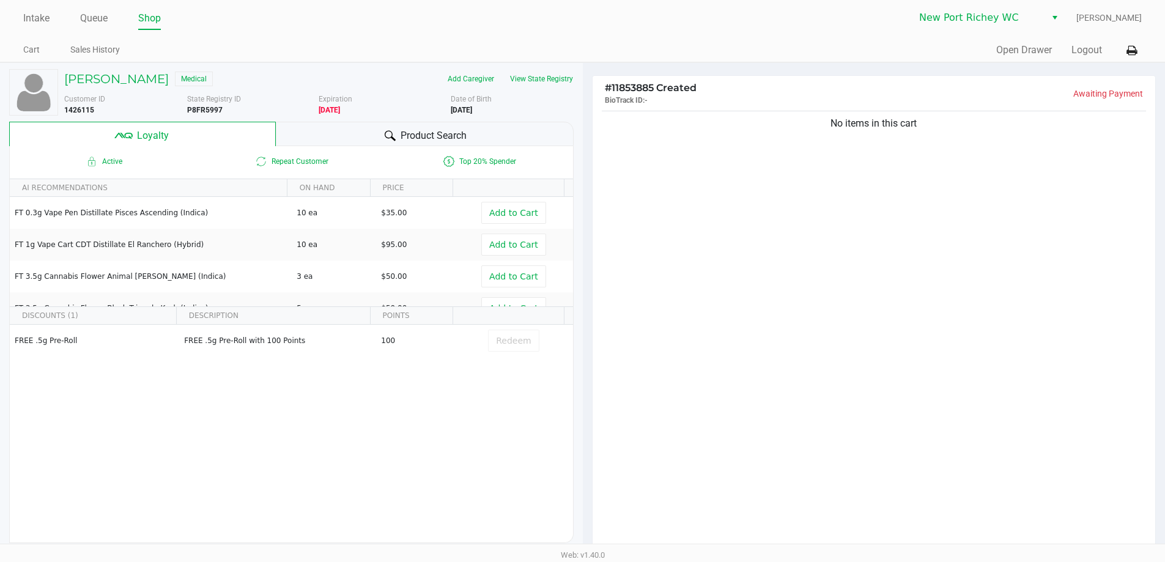
click at [422, 128] on span "Product Search" at bounding box center [434, 135] width 66 height 15
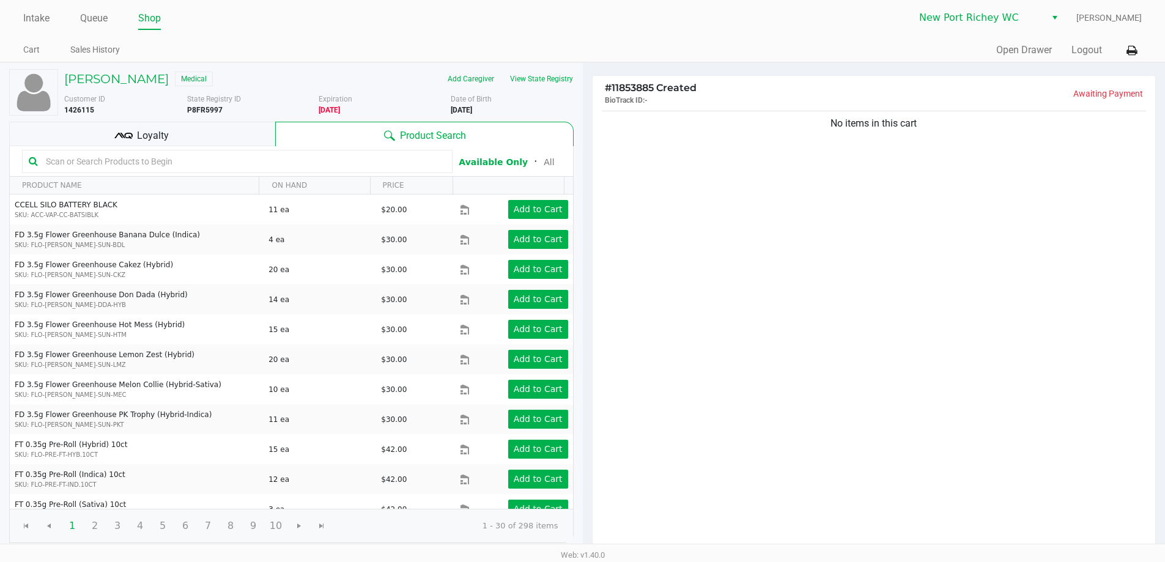
click at [713, 222] on div "No items in this cart" at bounding box center [874, 330] width 563 height 444
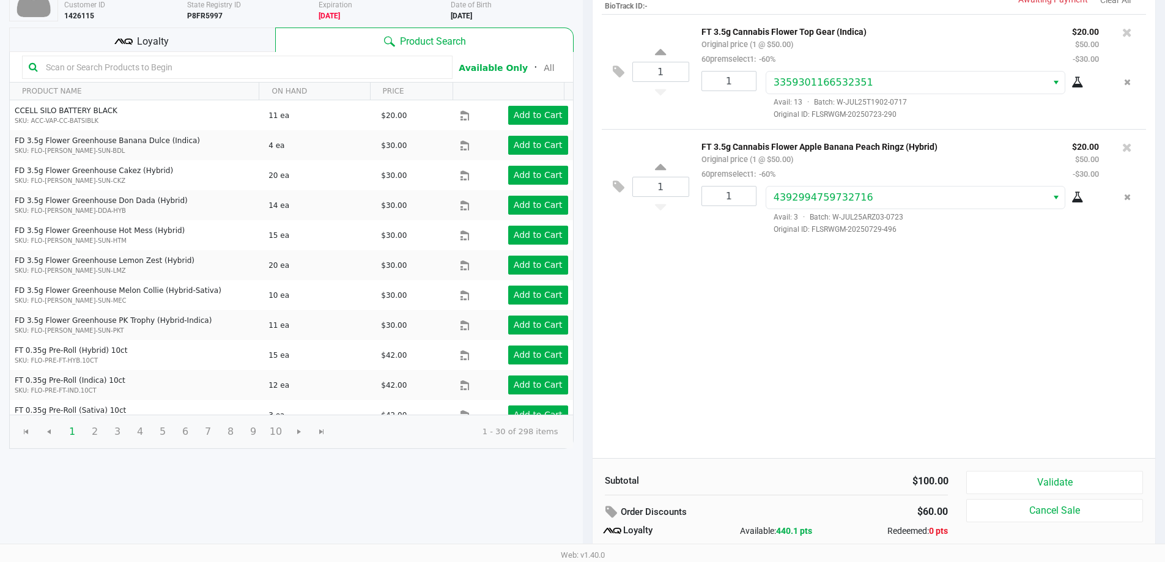
scroll to position [140, 0]
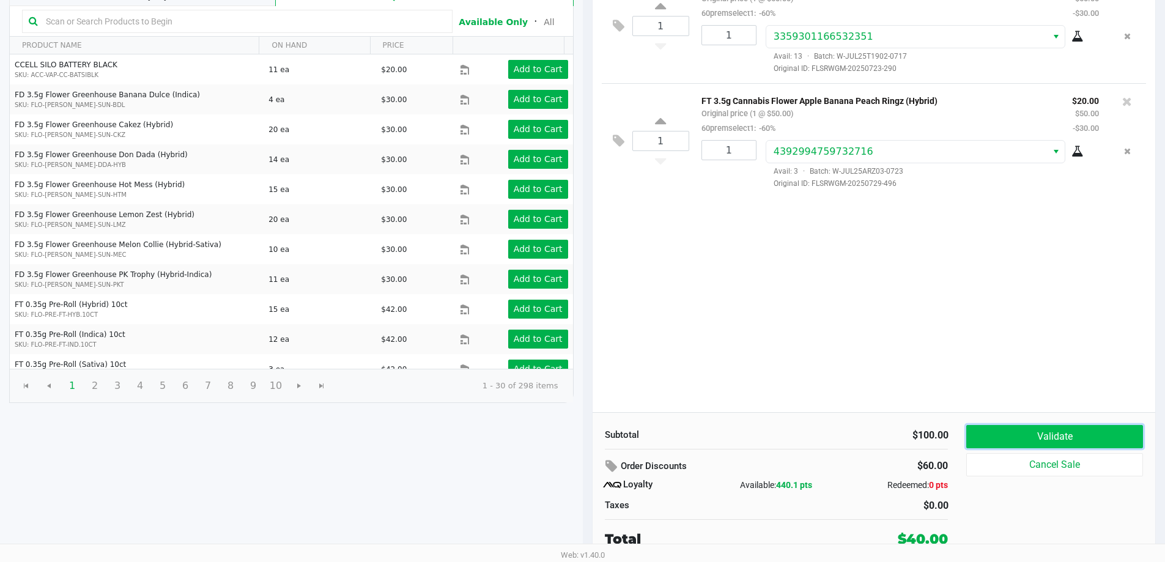
click at [1013, 432] on button "Validate" at bounding box center [1055, 436] width 176 height 23
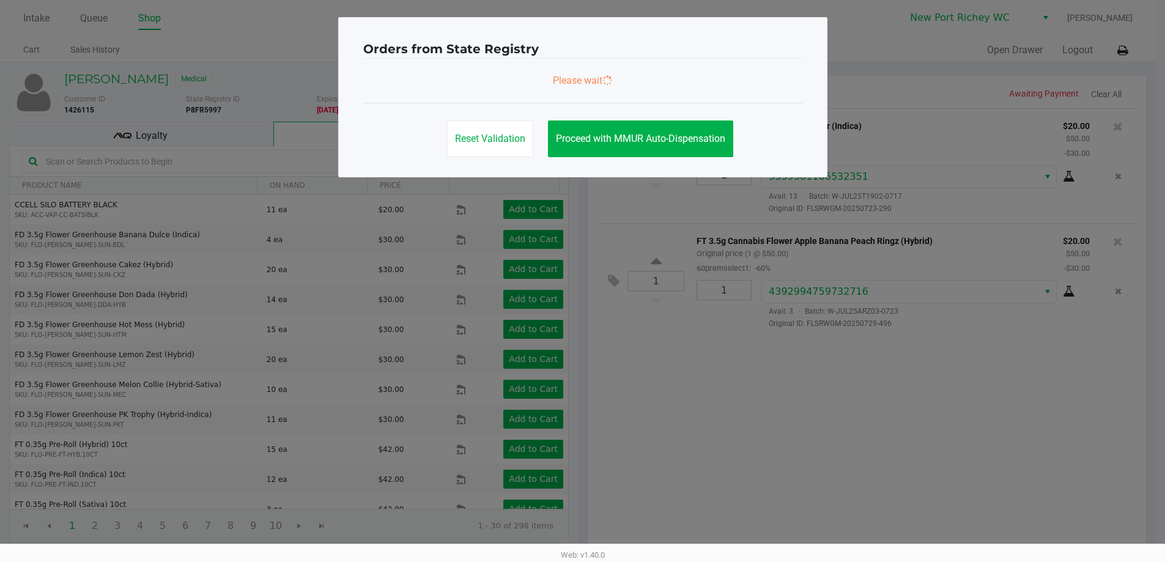
scroll to position [0, 0]
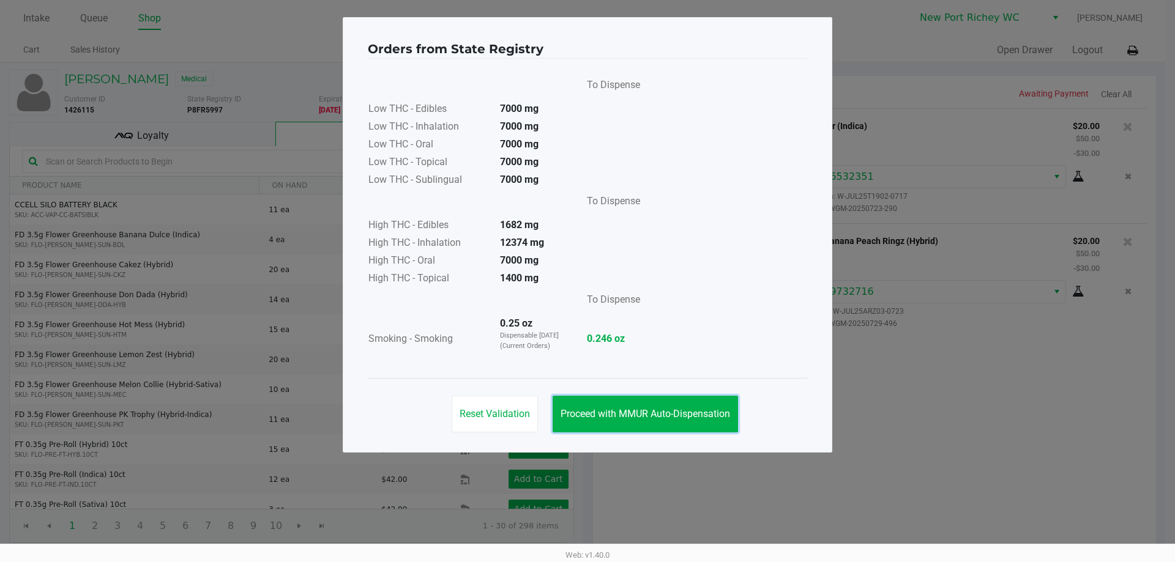
drag, startPoint x: 681, startPoint y: 415, endPoint x: 810, endPoint y: 423, distance: 129.3
click at [681, 416] on span "Proceed with MMUR Auto-Dispensation" at bounding box center [644, 414] width 169 height 12
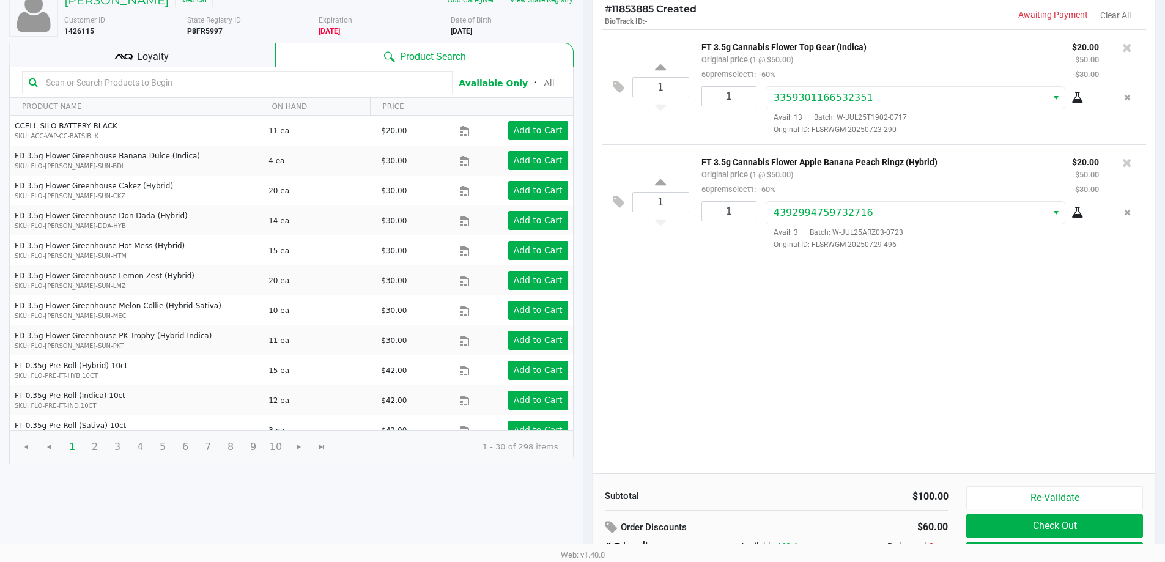
scroll to position [140, 0]
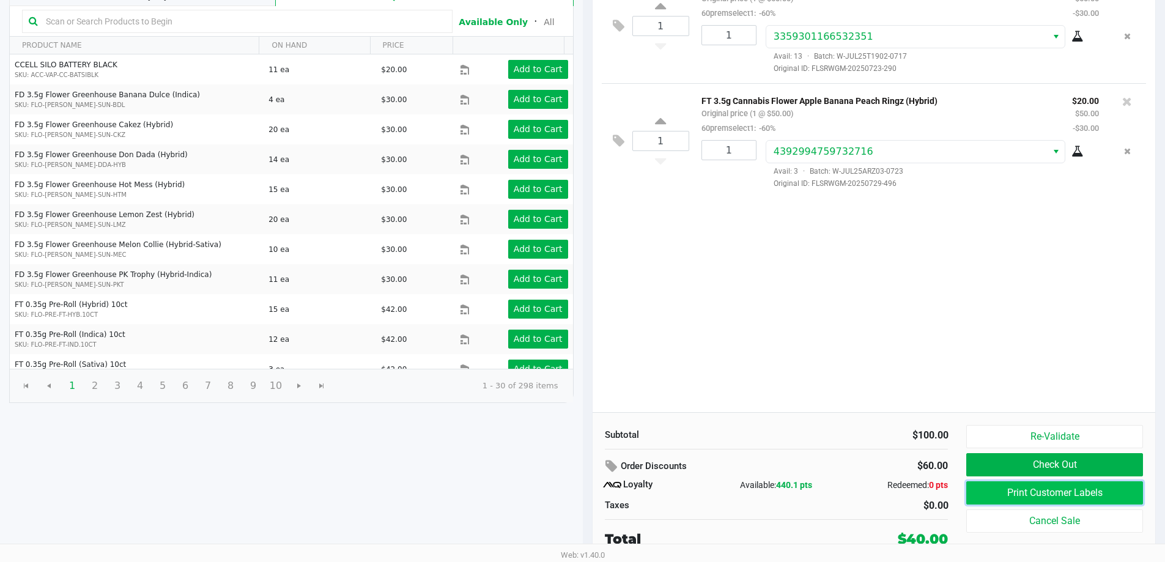
click at [1044, 493] on button "Print Customer Labels" at bounding box center [1055, 492] width 176 height 23
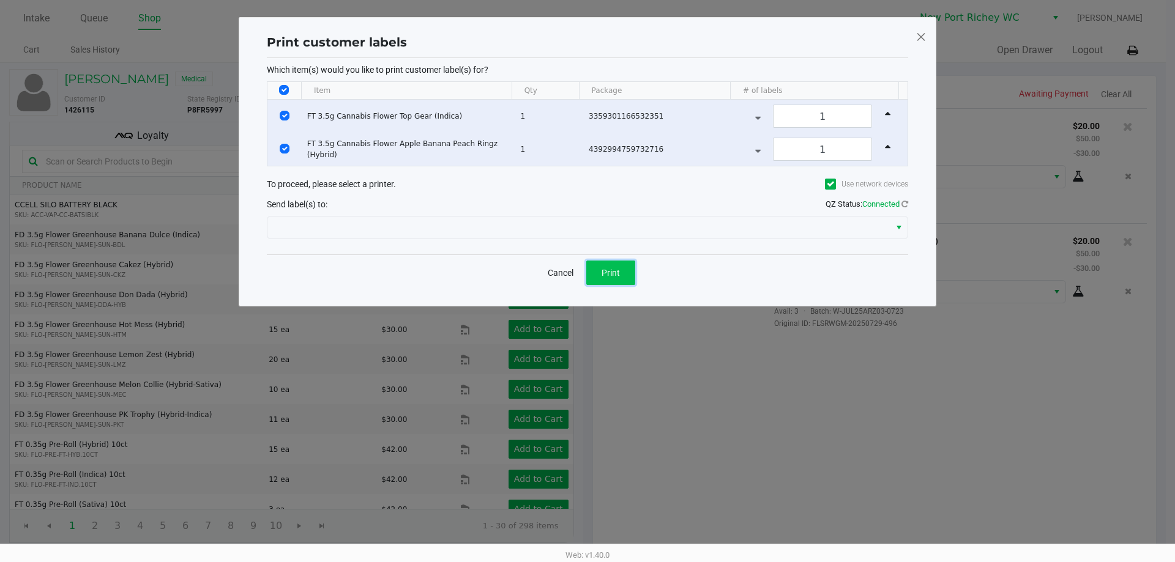
click at [620, 275] on button "Print" at bounding box center [610, 273] width 49 height 24
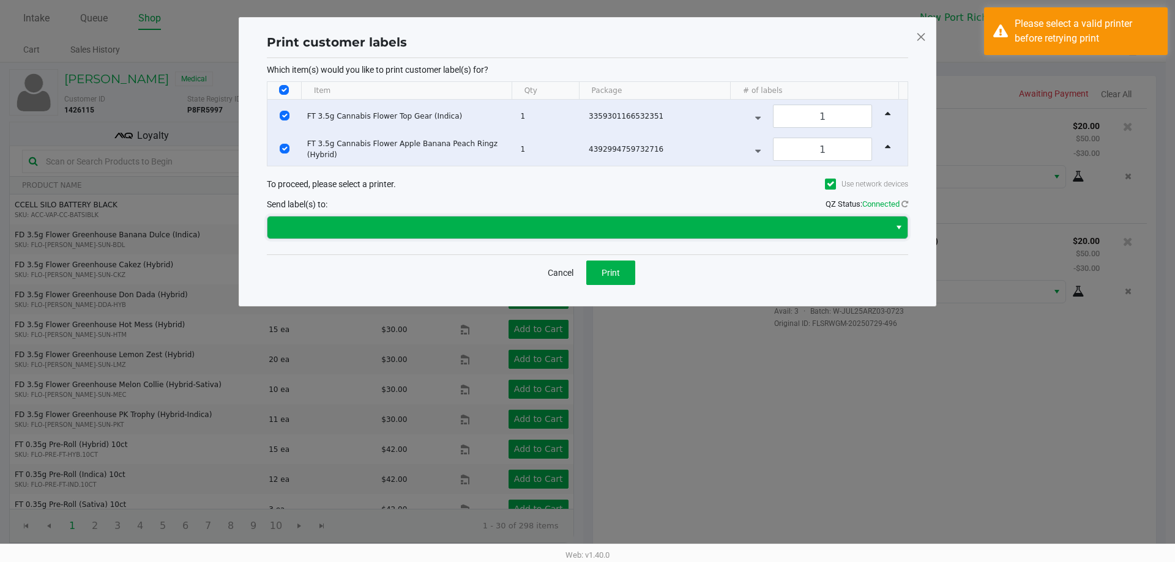
click at [578, 229] on span at bounding box center [578, 227] width 607 height 15
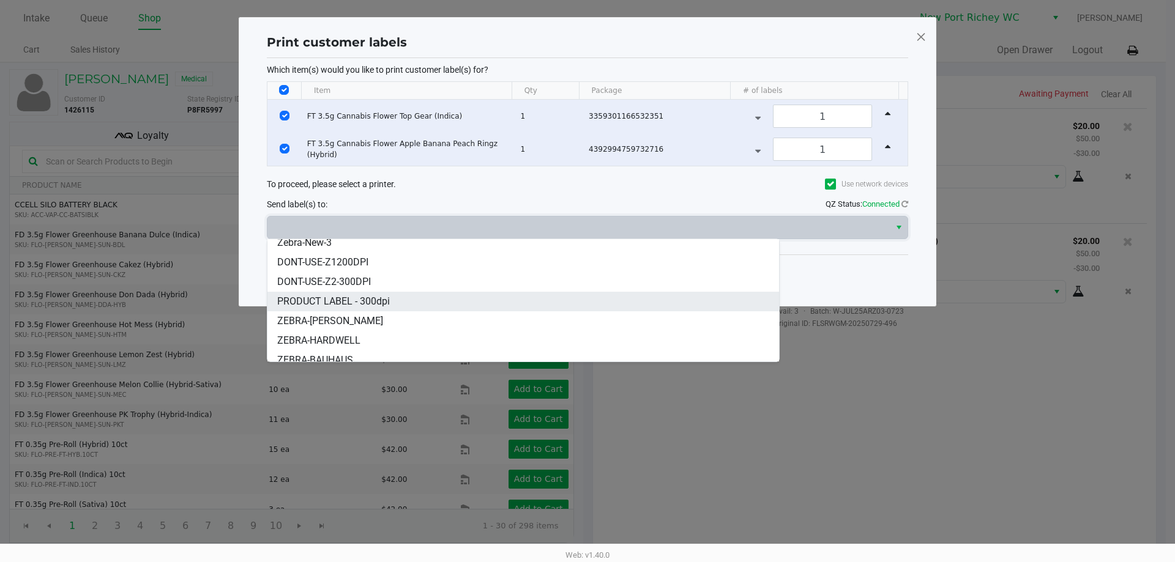
scroll to position [93, 0]
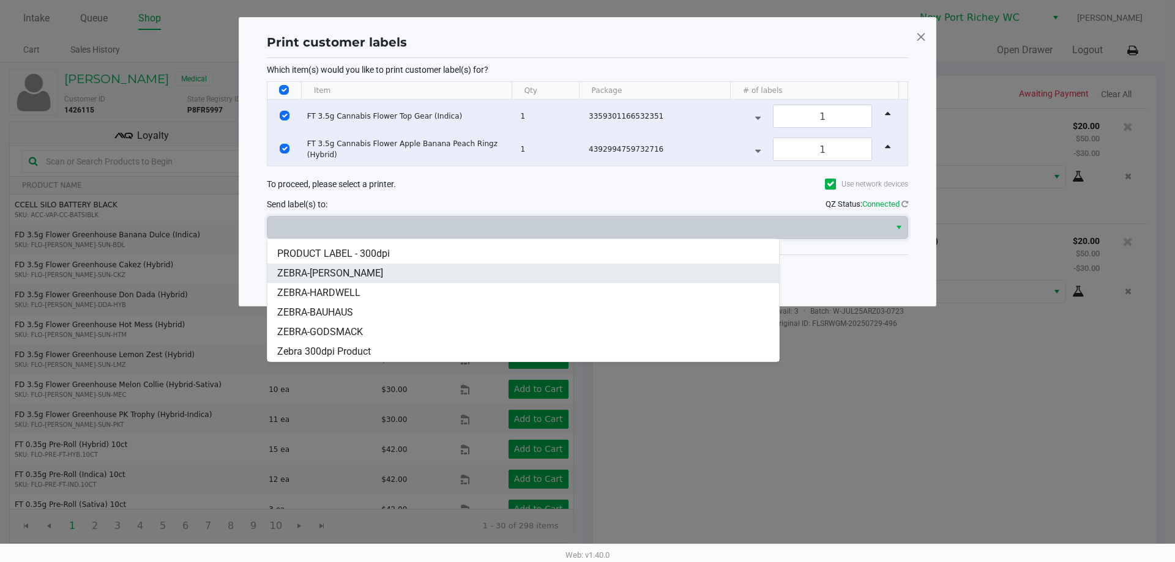
click at [346, 277] on span "ZEBRA-DEAN-MILLER" at bounding box center [330, 273] width 106 height 15
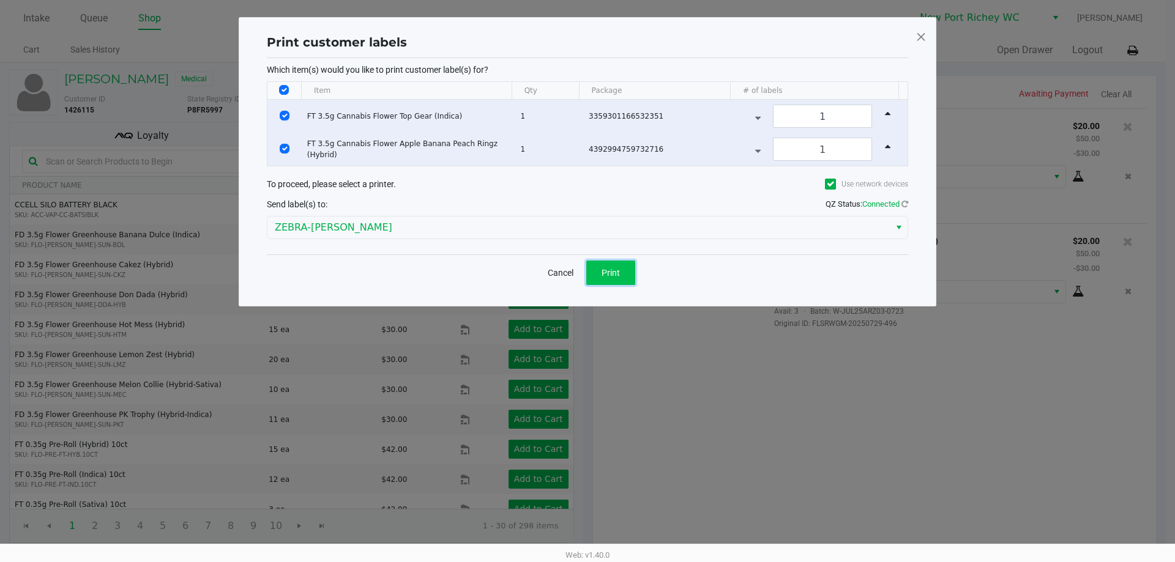
click at [621, 273] on button "Print" at bounding box center [610, 273] width 49 height 24
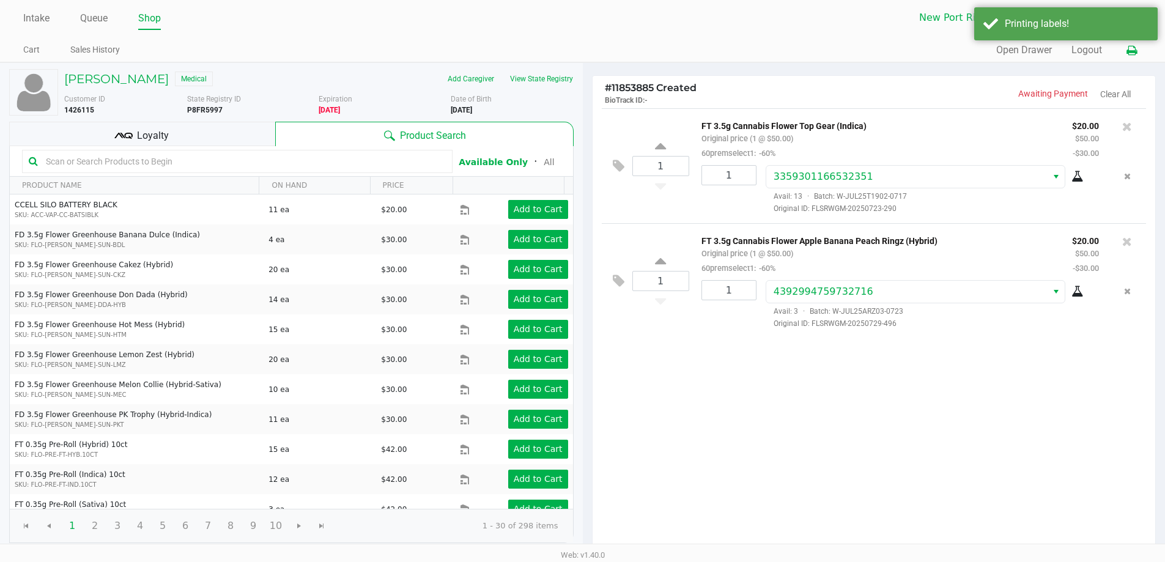
click at [1134, 51] on icon at bounding box center [1132, 50] width 10 height 9
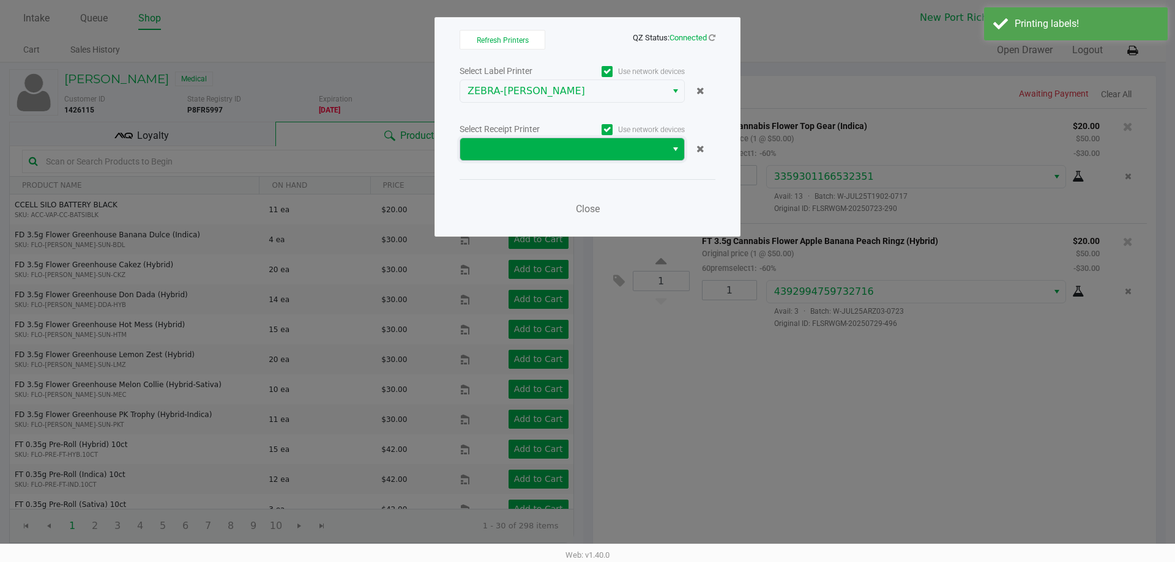
click at [548, 144] on span at bounding box center [562, 149] width 191 height 15
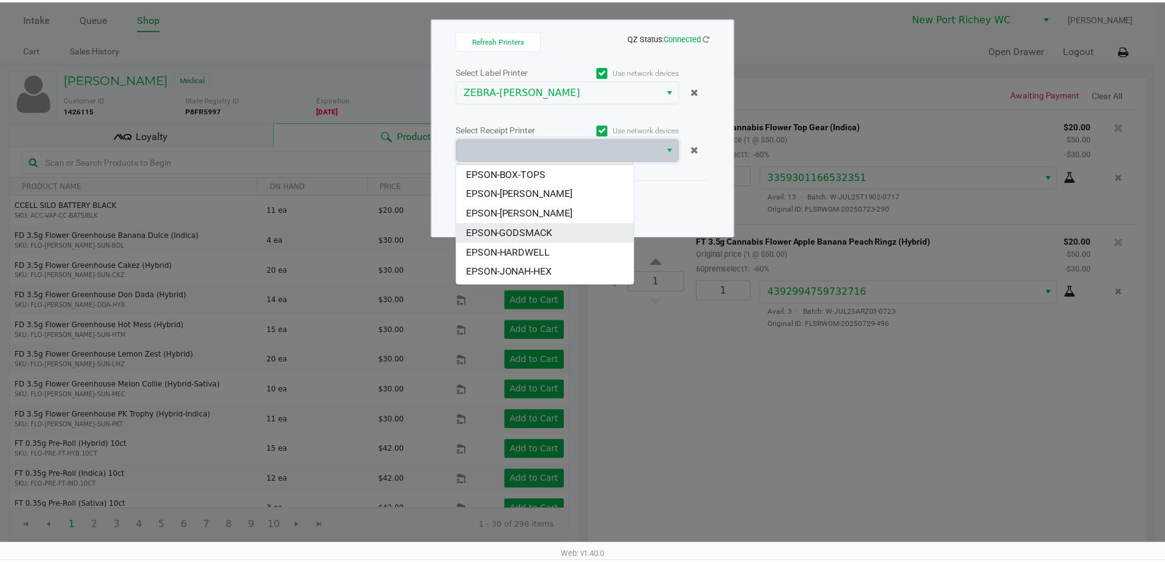
scroll to position [34, 0]
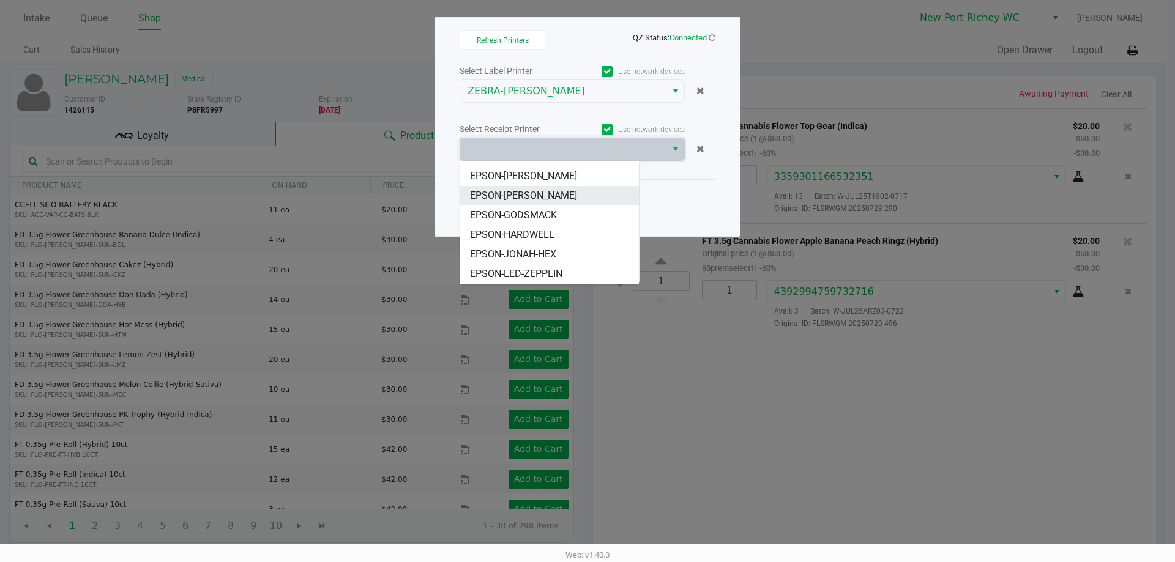
click at [536, 195] on span "EPSON-DEAN-MILLER" at bounding box center [523, 195] width 107 height 15
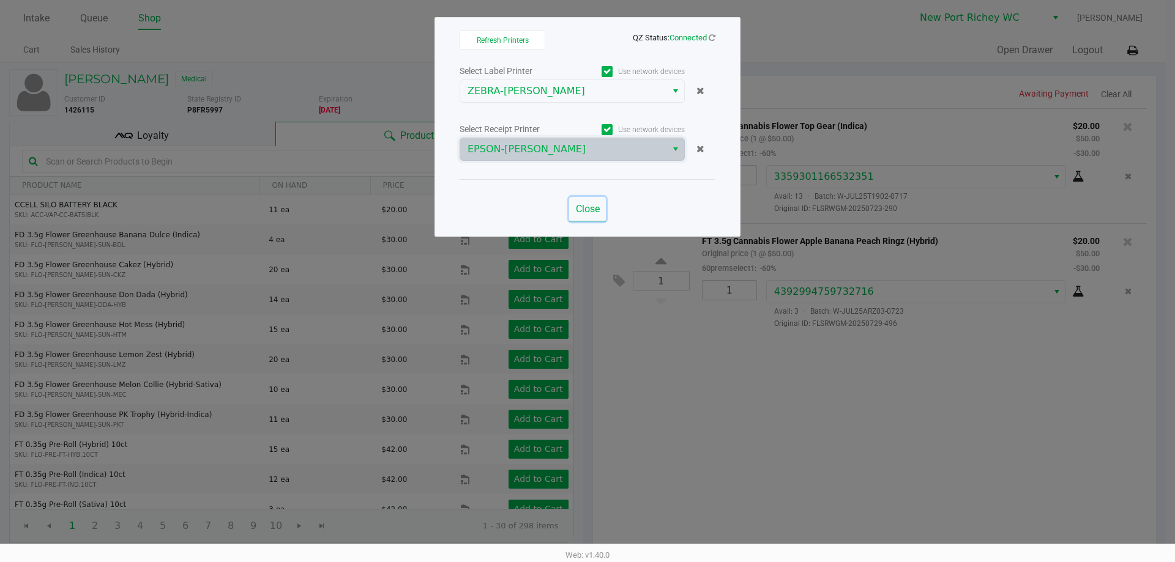
click at [588, 210] on span "Close" at bounding box center [588, 209] width 24 height 12
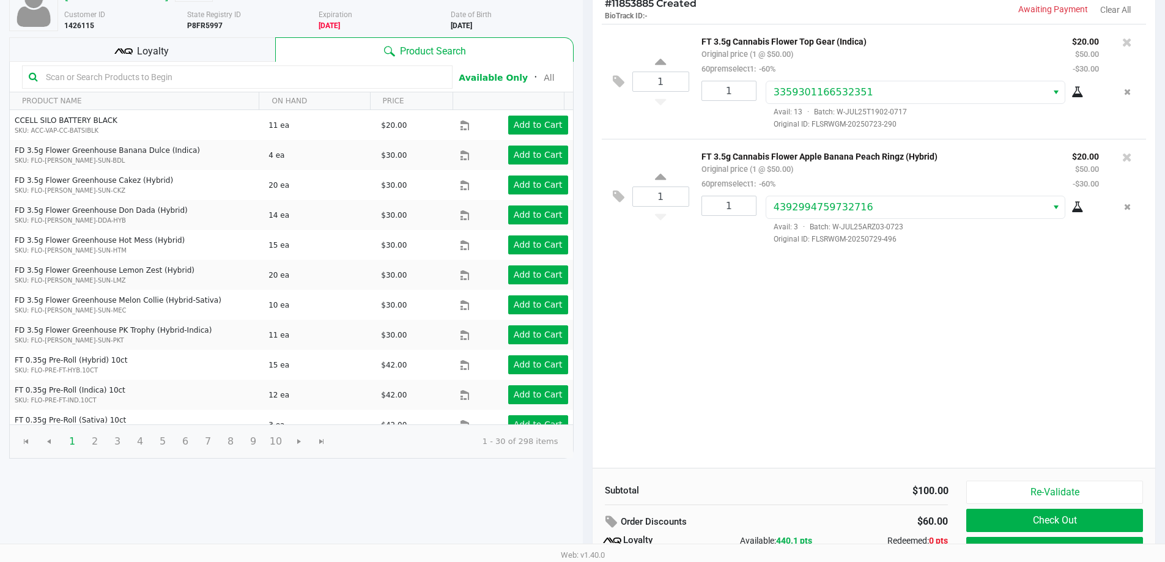
scroll to position [140, 0]
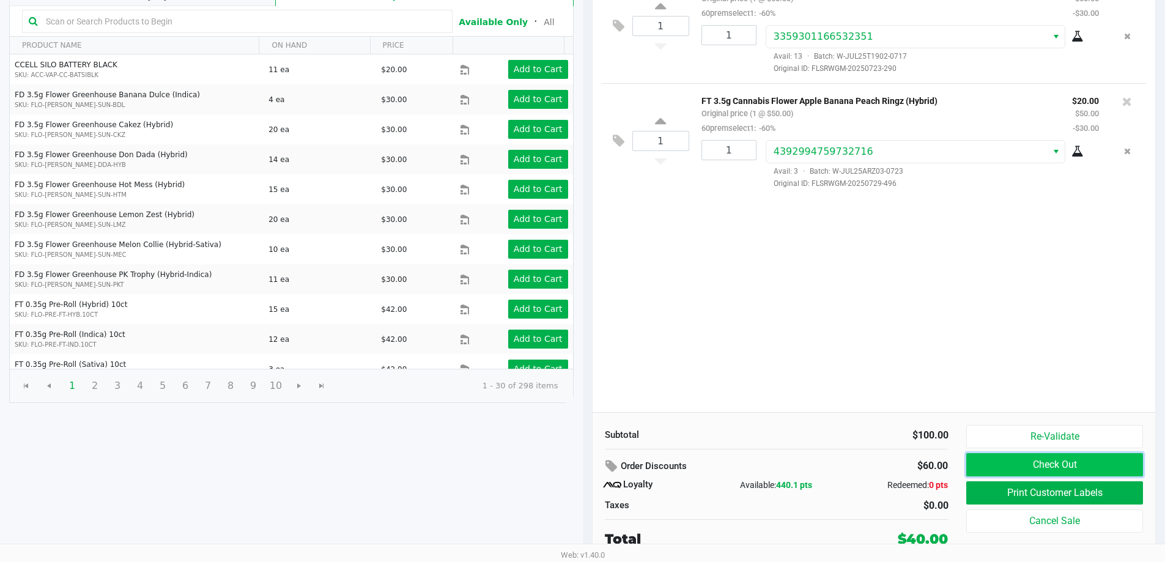
click at [1012, 467] on button "Check Out" at bounding box center [1055, 464] width 176 height 23
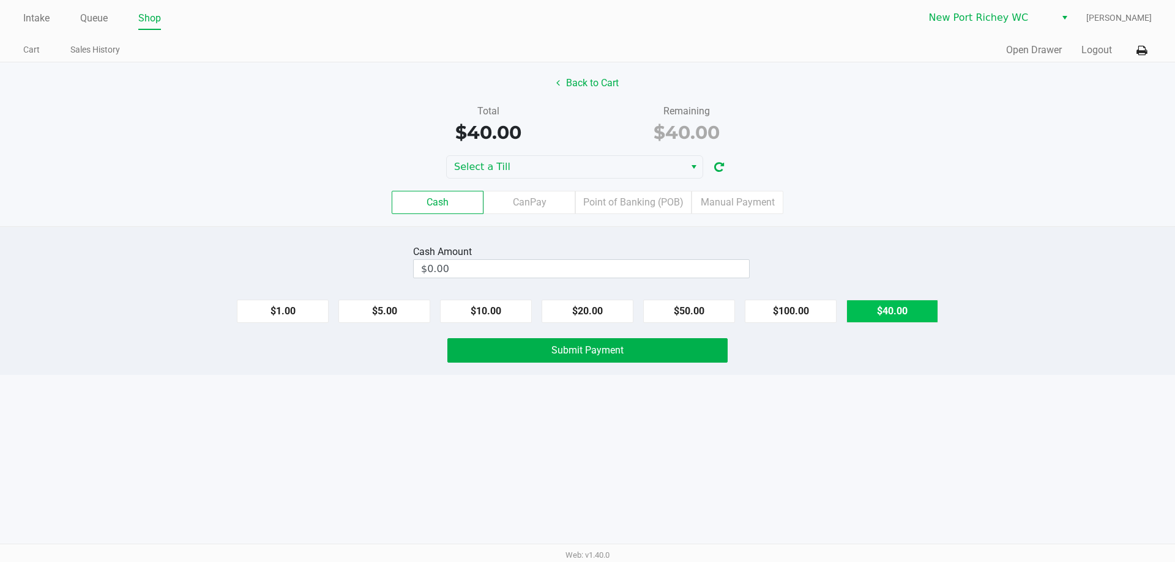
click at [888, 313] on button "$40.00" at bounding box center [892, 311] width 92 height 23
type input "$40.00"
click at [655, 347] on button "Submit Payment" at bounding box center [587, 350] width 280 height 24
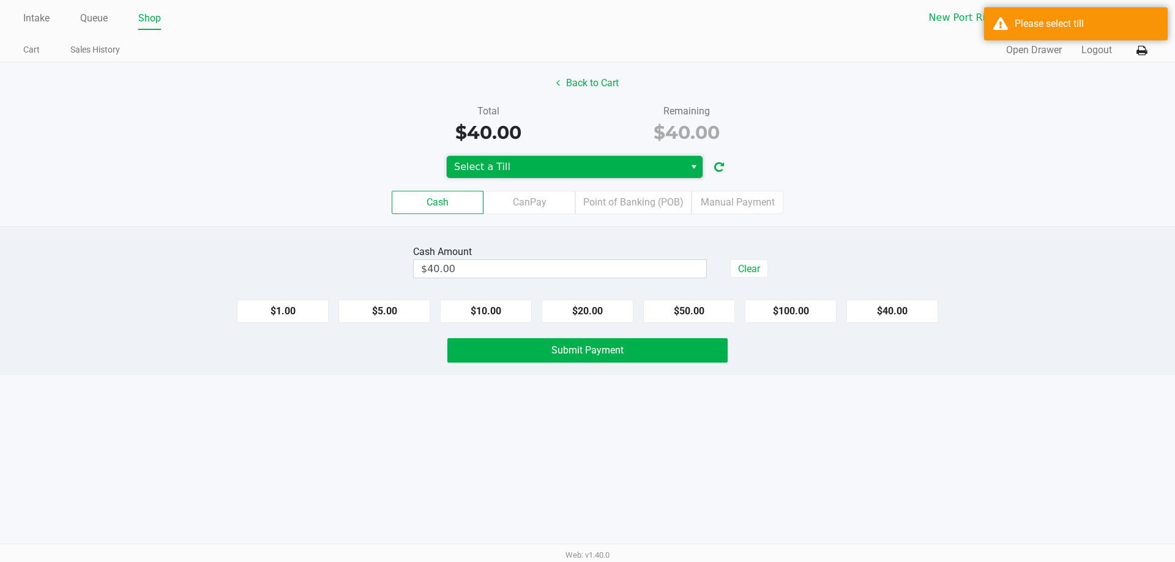
click at [623, 166] on span "Select a Till" at bounding box center [565, 167] width 223 height 15
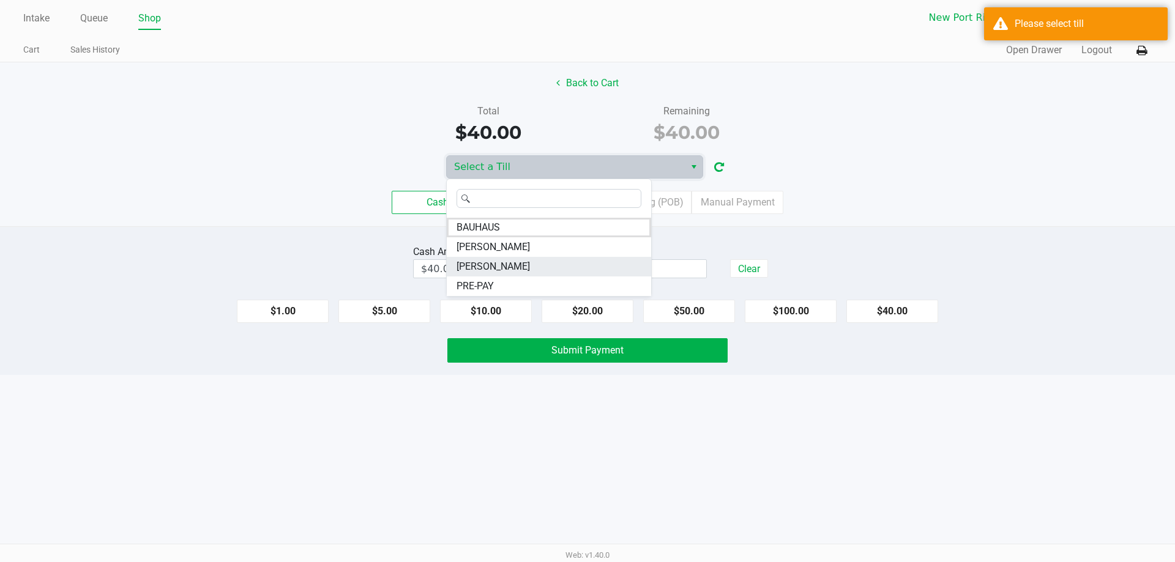
click at [477, 267] on span "[PERSON_NAME]" at bounding box center [492, 266] width 73 height 15
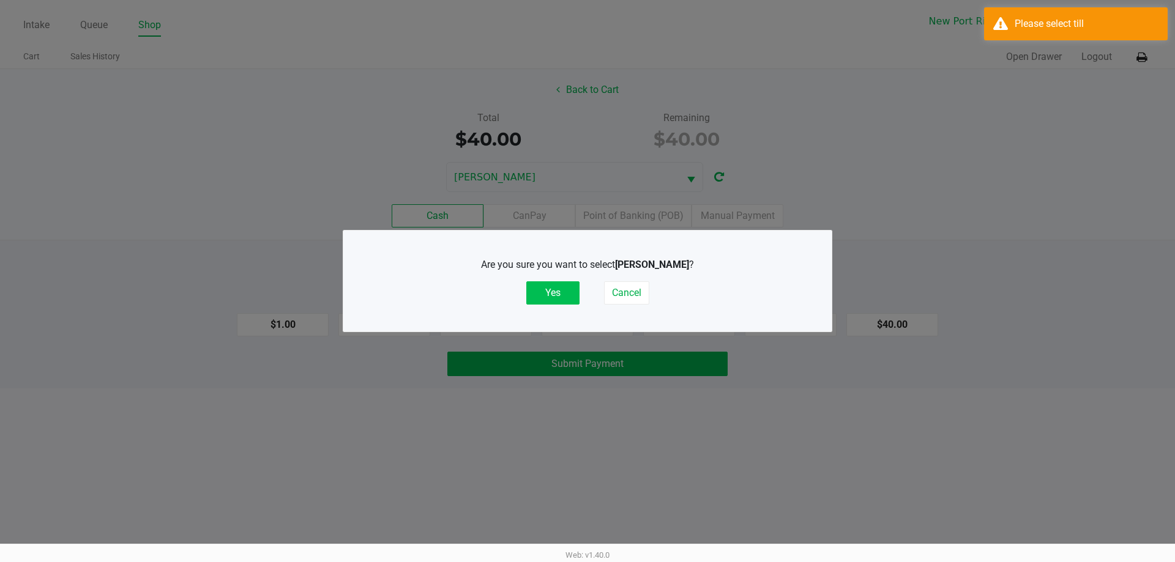
click at [546, 304] on button "Yes" at bounding box center [552, 292] width 53 height 23
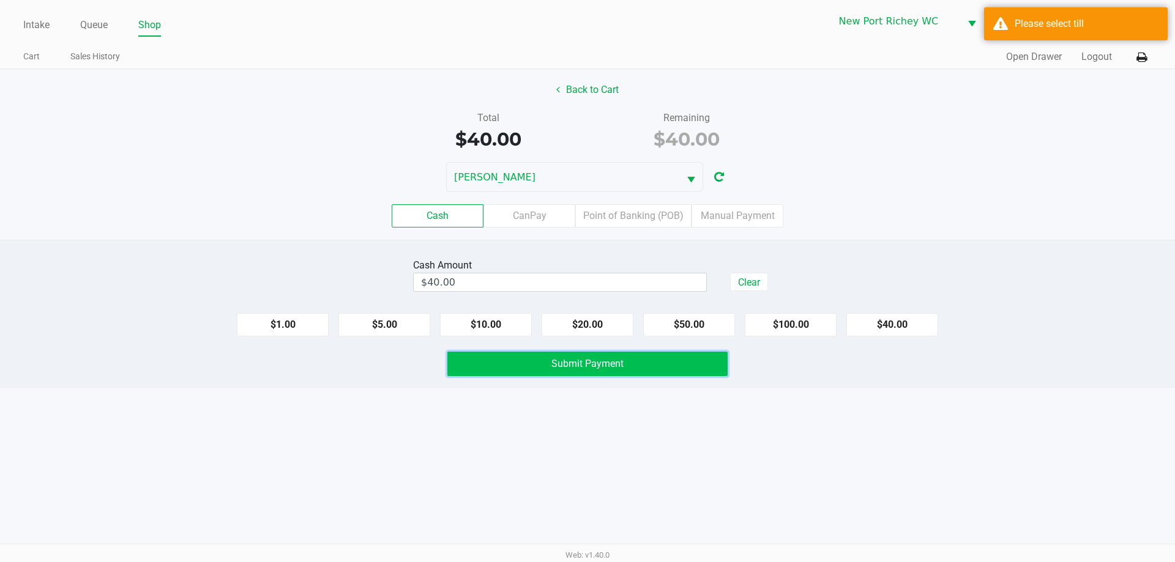
click at [554, 360] on span "Submit Payment" at bounding box center [587, 364] width 72 height 12
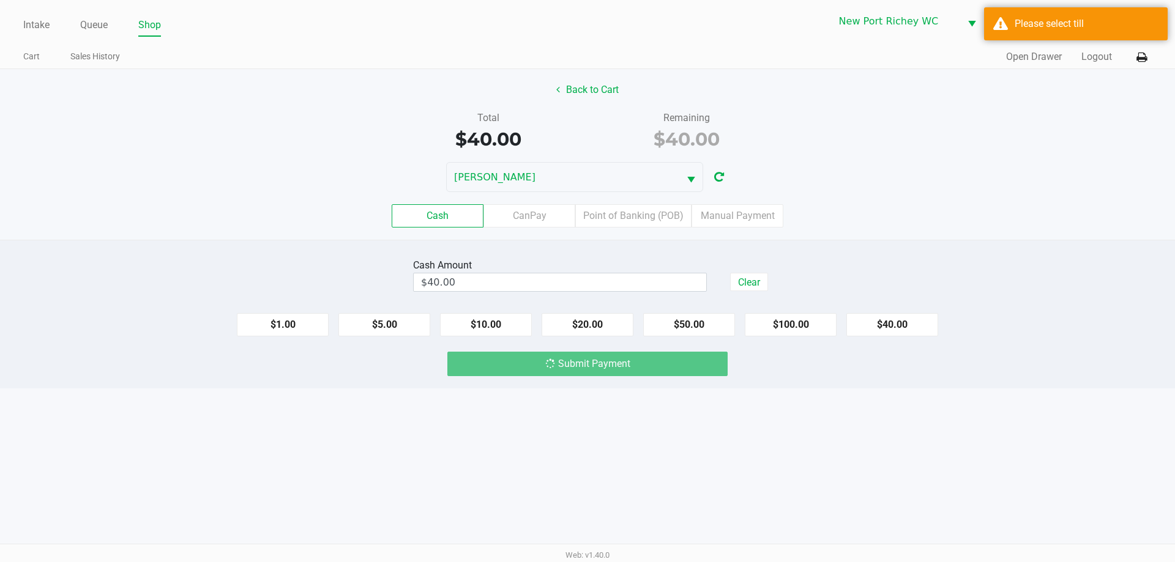
click at [398, 408] on div "Intake Queue Shop New Port Richey WC DEAN-MILLER Liam Hunter Cart Sales History…" at bounding box center [587, 281] width 1175 height 562
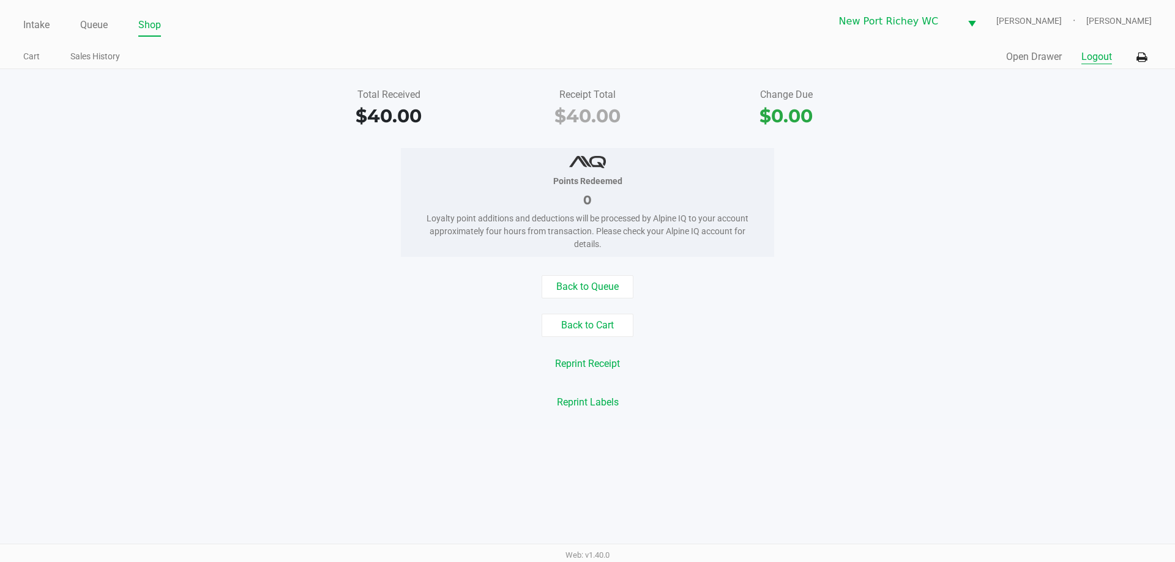
click at [1083, 56] on button "Logout" at bounding box center [1096, 57] width 31 height 15
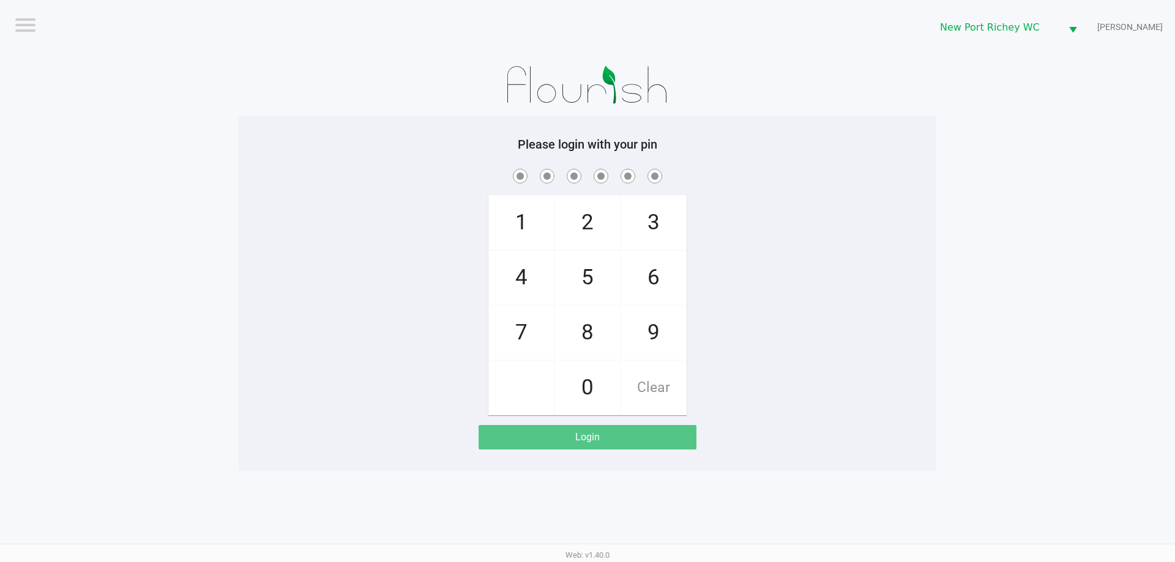
click at [847, 335] on div "1 4 7 2 5 8 0 3 6 9 Clear" at bounding box center [587, 290] width 697 height 249
checkbox input "true"
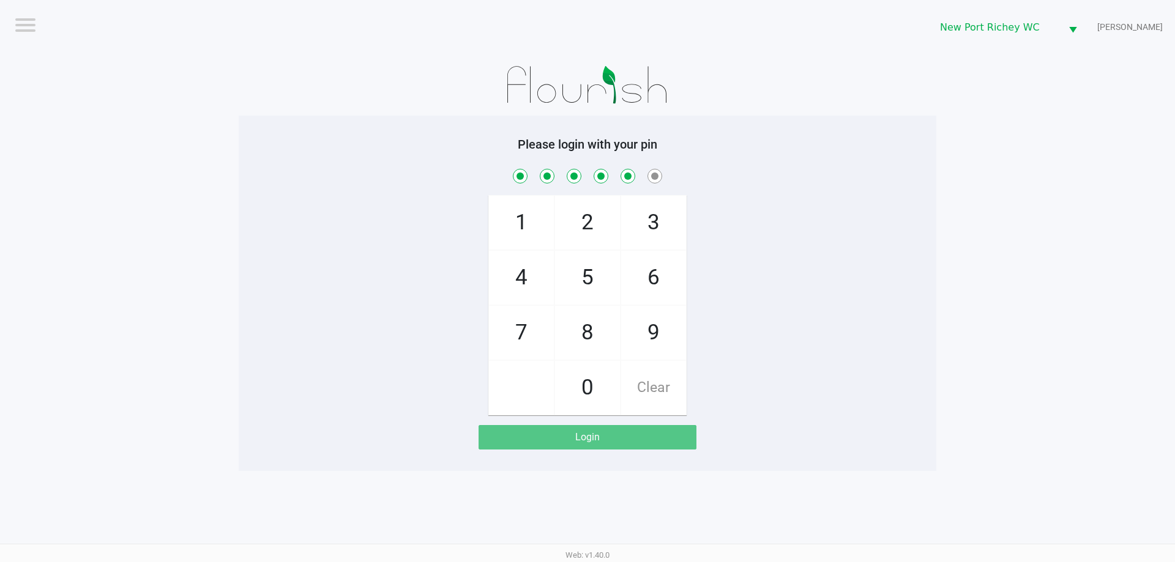
checkbox input "true"
